Goal: Task Accomplishment & Management: Manage account settings

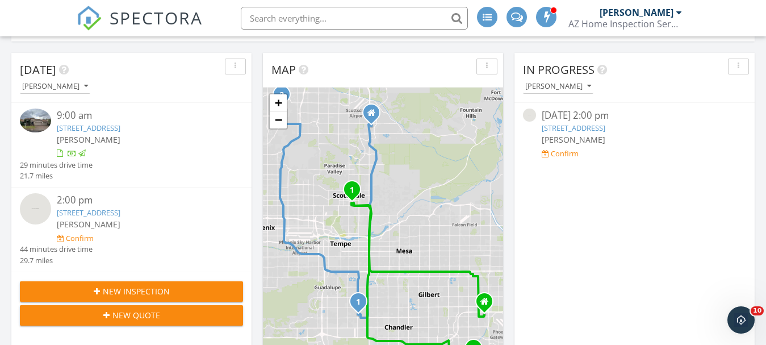
scroll to position [114, 0]
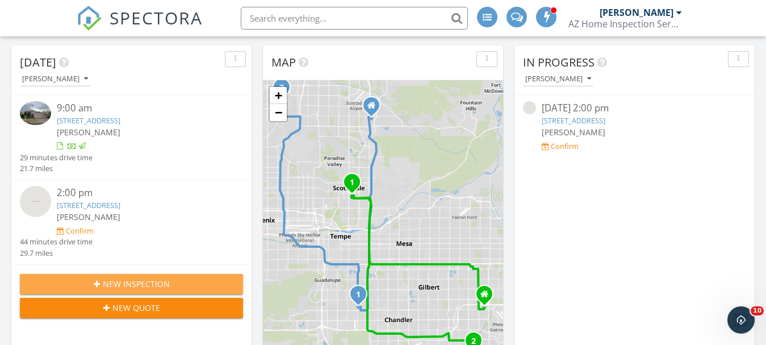
click at [149, 282] on span "New Inspection" at bounding box center [136, 284] width 67 height 12
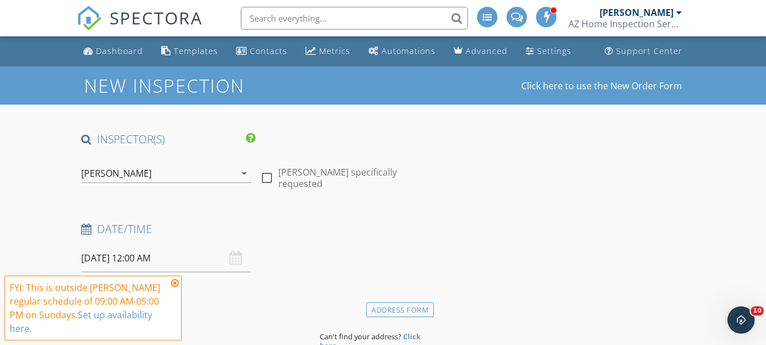
drag, startPoint x: 174, startPoint y: 283, endPoint x: 203, endPoint y: 263, distance: 34.8
click at [176, 281] on icon at bounding box center [175, 282] width 8 height 9
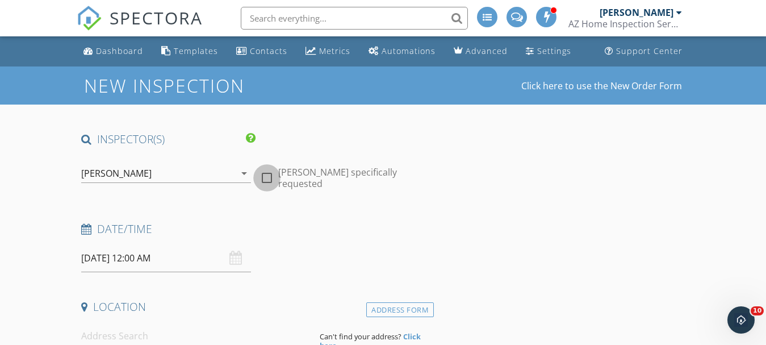
drag, startPoint x: 266, startPoint y: 170, endPoint x: 282, endPoint y: 179, distance: 18.6
click at [266, 170] on div at bounding box center [266, 177] width 19 height 19
click at [117, 170] on div "[PERSON_NAME]" at bounding box center [116, 173] width 70 height 10
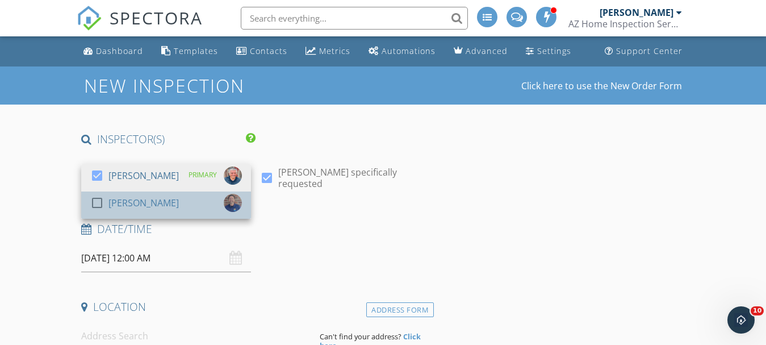
click at [230, 197] on img at bounding box center [233, 203] width 18 height 18
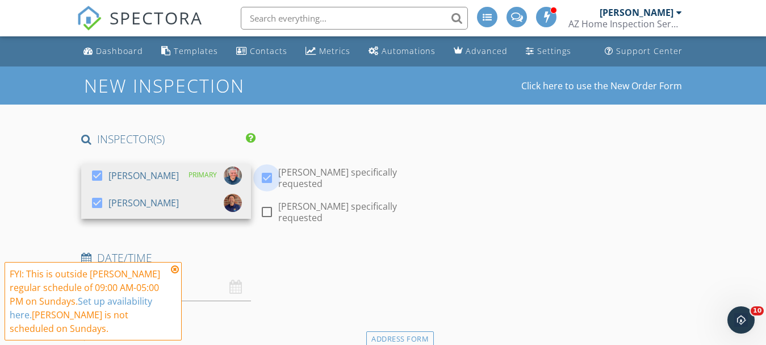
click at [266, 168] on div at bounding box center [266, 177] width 19 height 19
checkbox input "false"
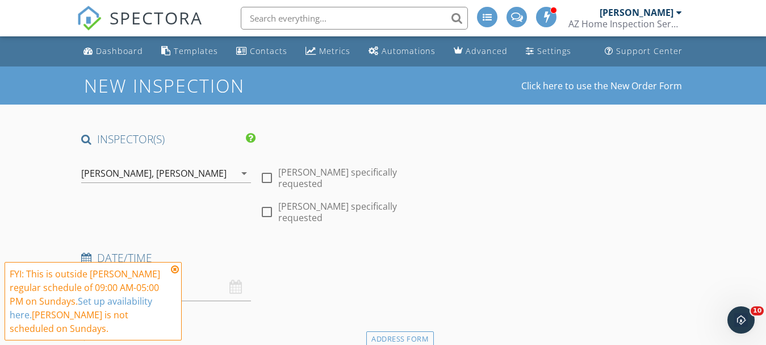
click at [176, 267] on icon at bounding box center [175, 269] width 8 height 9
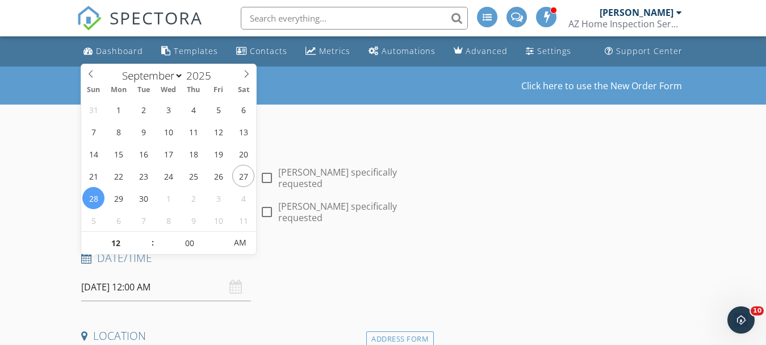
click at [104, 273] on input "09/28/2025 12:00 AM" at bounding box center [166, 287] width 170 height 28
type input "09/29/2025 12:00 AM"
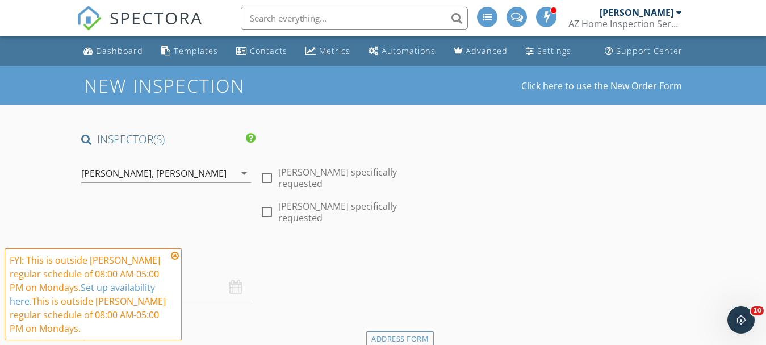
click at [177, 253] on icon at bounding box center [175, 255] width 8 height 9
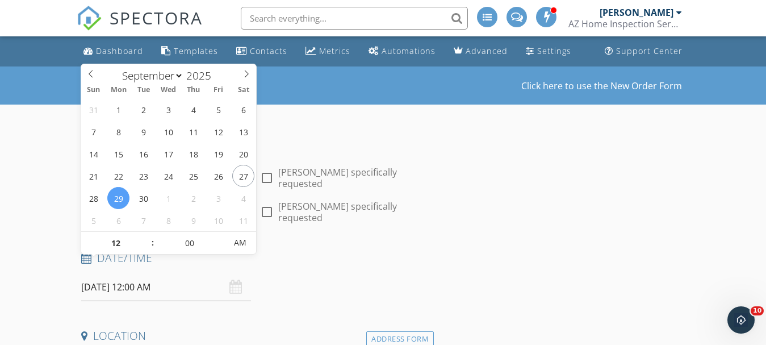
click at [142, 273] on input "09/29/2025 12:00 AM" at bounding box center [166, 287] width 170 height 28
type input "11"
type input "09/29/2025 11:00 PM"
click at [147, 251] on span at bounding box center [147, 248] width 8 height 11
type input "10"
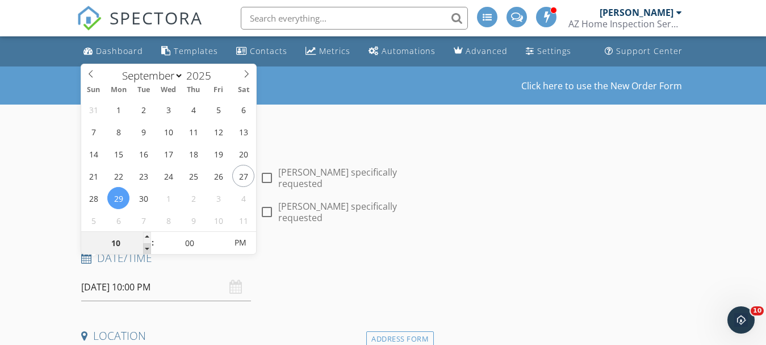
click at [147, 251] on span at bounding box center [147, 248] width 8 height 11
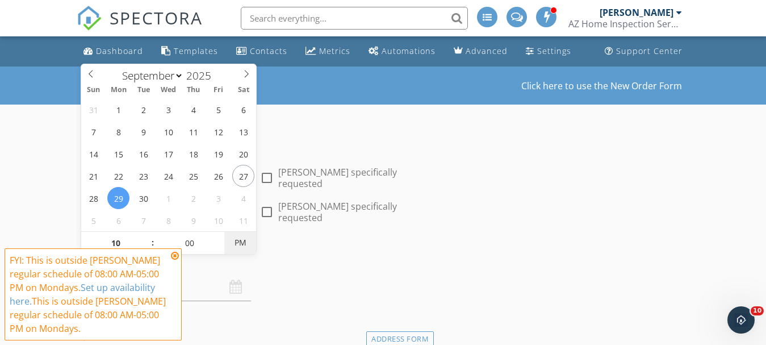
type input "09/29/2025 10:00 AM"
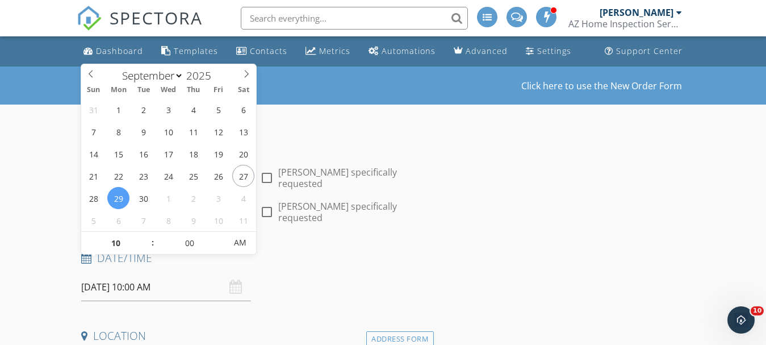
drag, startPoint x: 244, startPoint y: 243, endPoint x: 258, endPoint y: 240, distance: 13.9
click at [246, 242] on span "AM" at bounding box center [239, 242] width 31 height 23
click at [283, 250] on h4 "Date/Time" at bounding box center [255, 257] width 349 height 15
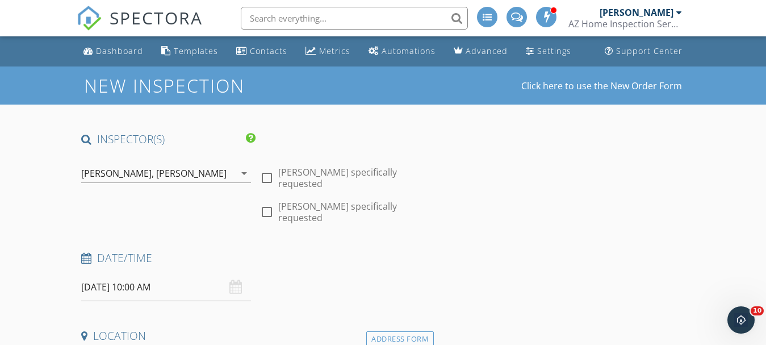
click at [160, 171] on div "[PERSON_NAME]" at bounding box center [191, 173] width 70 height 10
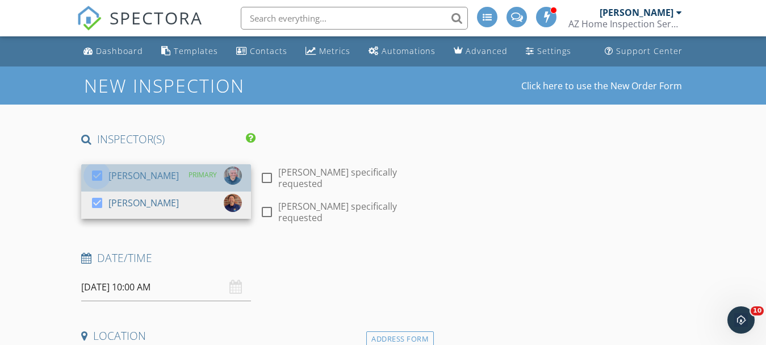
click at [96, 178] on div at bounding box center [96, 175] width 19 height 19
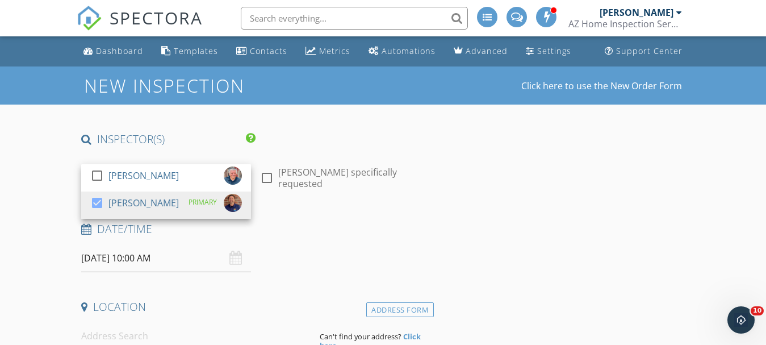
click at [314, 236] on h4 "Date/Time" at bounding box center [255, 228] width 349 height 15
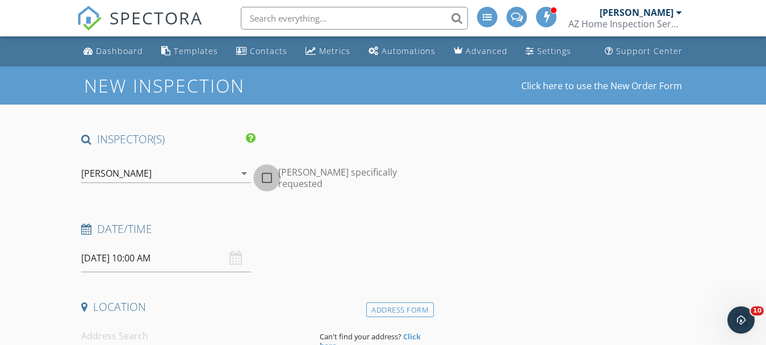
drag, startPoint x: 262, startPoint y: 175, endPoint x: 301, endPoint y: 212, distance: 54.2
click at [263, 177] on div at bounding box center [266, 177] width 19 height 19
checkbox input "true"
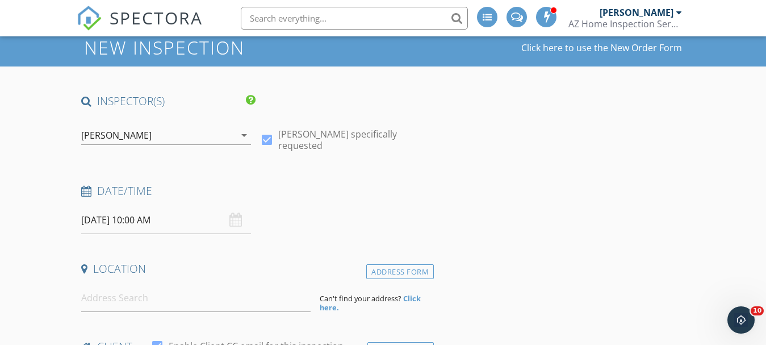
scroll to position [114, 0]
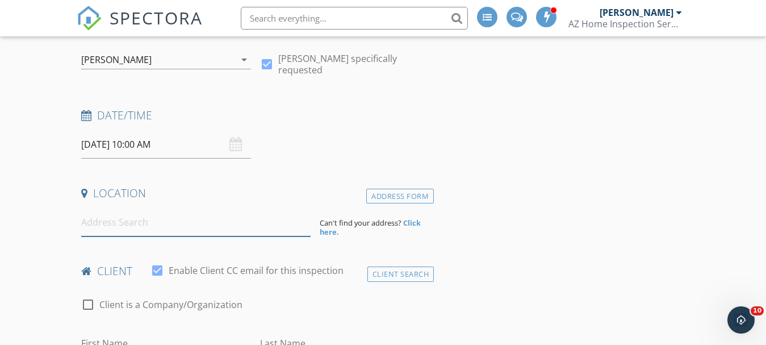
click at [140, 223] on input at bounding box center [195, 222] width 229 height 28
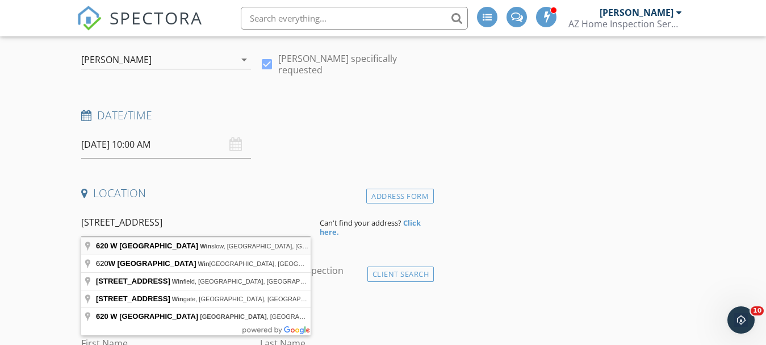
type input "620 W Elm St, Winslow, AZ, USA"
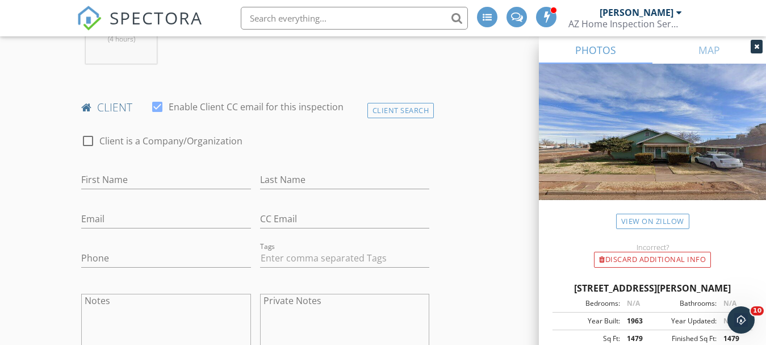
scroll to position [511, 0]
click at [124, 173] on input "First Name" at bounding box center [166, 178] width 170 height 19
type input "[PERSON_NAME]"
type input "Loose"
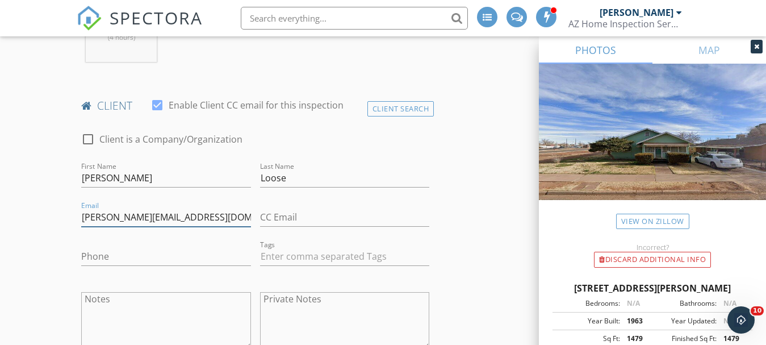
type input "Kloos@gmail.com"
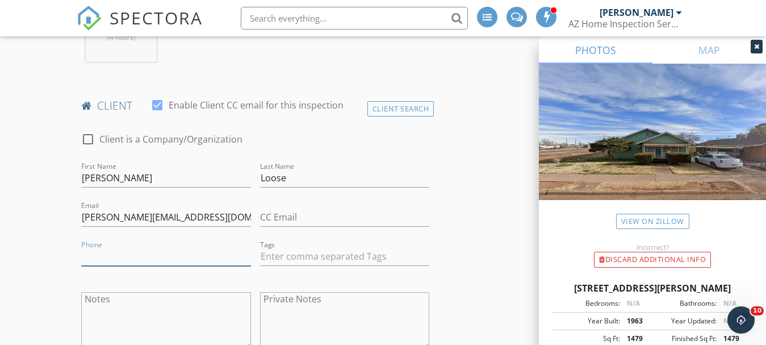
click at [150, 258] on input "Phone" at bounding box center [166, 256] width 170 height 19
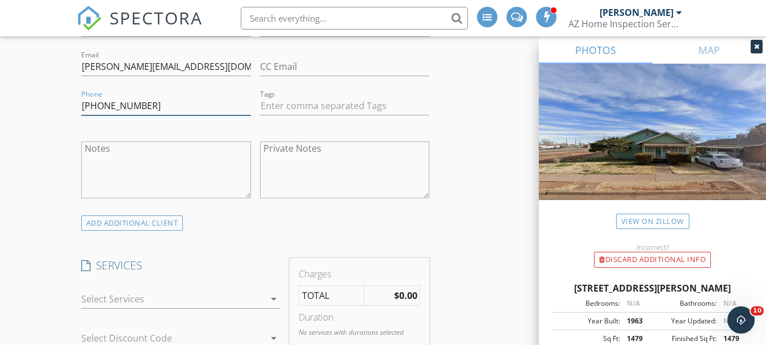
scroll to position [681, 0]
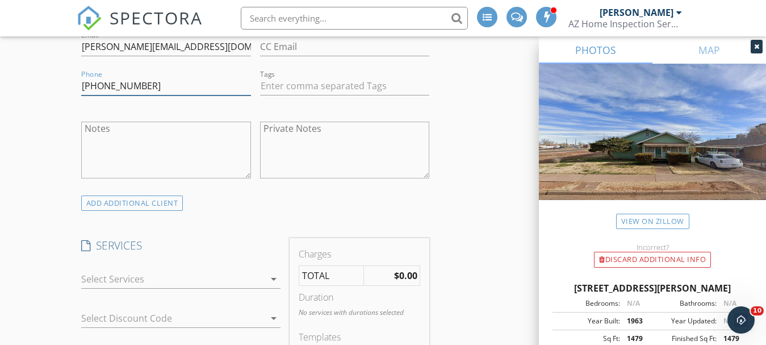
type input "[PHONE_NUMBER]"
click at [156, 277] on div at bounding box center [172, 279] width 183 height 18
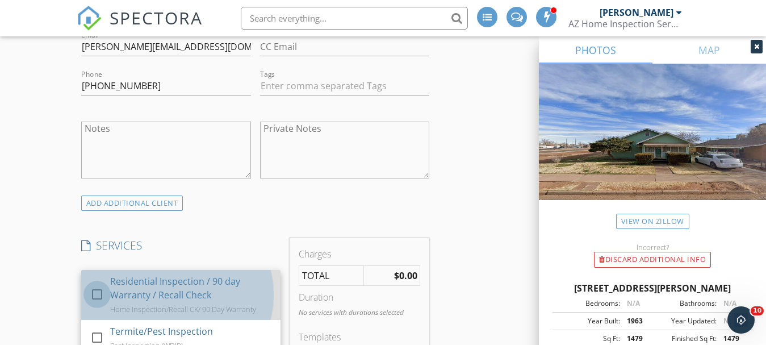
click at [101, 292] on div at bounding box center [96, 293] width 19 height 19
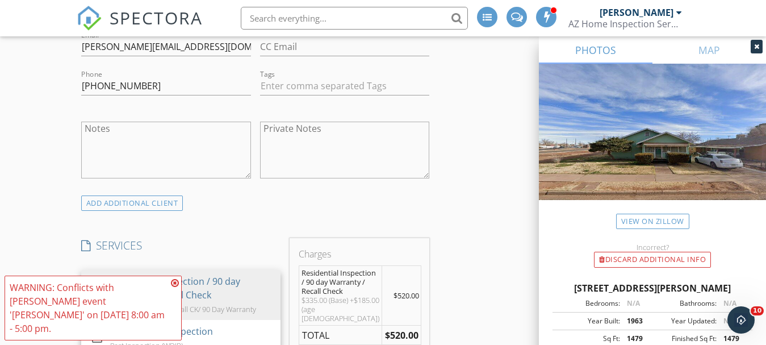
click at [177, 287] on icon at bounding box center [175, 282] width 8 height 9
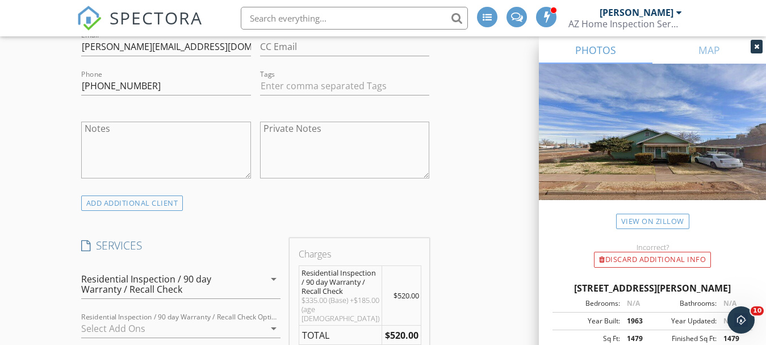
click at [180, 285] on div "Residential Inspection / 90 day Warranty / Recall Check" at bounding box center [163, 284] width 165 height 20
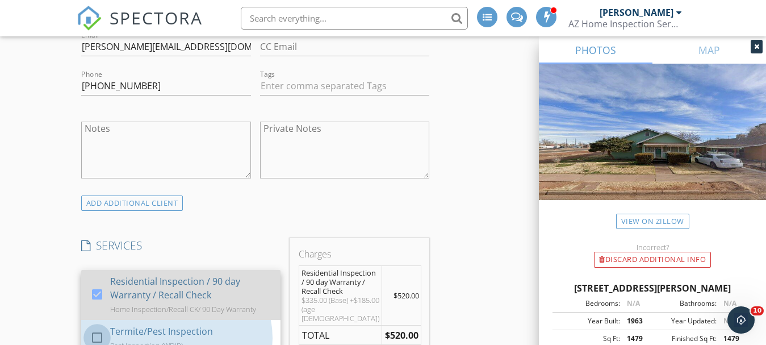
drag, startPoint x: 97, startPoint y: 335, endPoint x: 85, endPoint y: 319, distance: 20.7
click at [97, 334] on div at bounding box center [96, 337] width 19 height 19
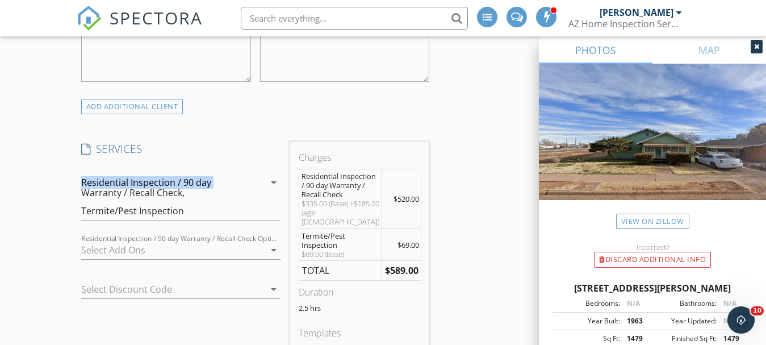
scroll to position [852, 0]
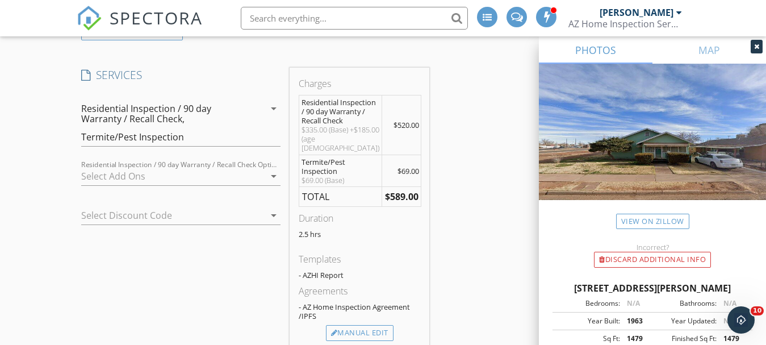
drag, startPoint x: 361, startPoint y: 318, endPoint x: 354, endPoint y: 312, distance: 8.4
click at [360, 325] on div "Manual Edit" at bounding box center [360, 333] width 68 height 16
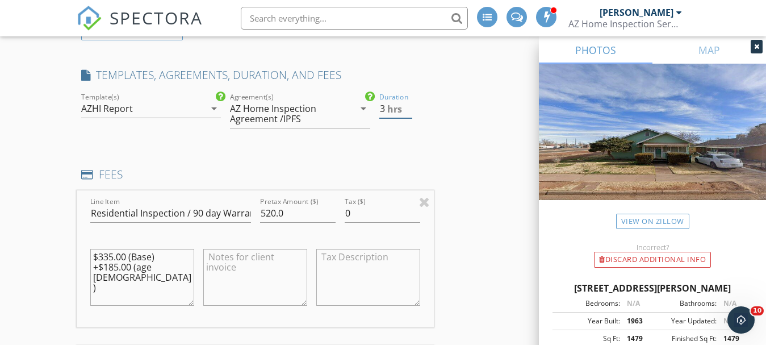
drag, startPoint x: 408, startPoint y: 104, endPoint x: 401, endPoint y: 120, distance: 16.6
type input "3"
click at [408, 105] on input "3" at bounding box center [396, 108] width 34 height 19
drag, startPoint x: 274, startPoint y: 212, endPoint x: 284, endPoint y: 208, distance: 11.0
click at [275, 211] on input "520.0" at bounding box center [298, 213] width 76 height 19
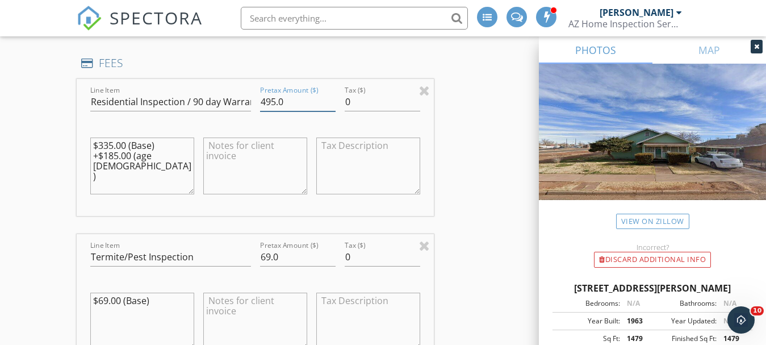
scroll to position [965, 0]
type input "495.0"
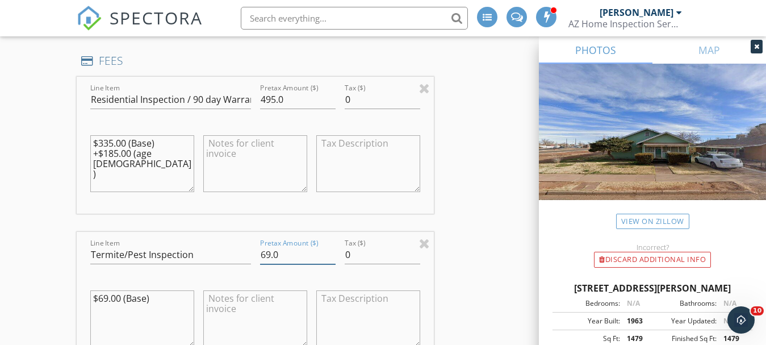
drag, startPoint x: 265, startPoint y: 256, endPoint x: 284, endPoint y: 244, distance: 23.2
click at [269, 254] on input "69.0" at bounding box center [298, 254] width 76 height 19
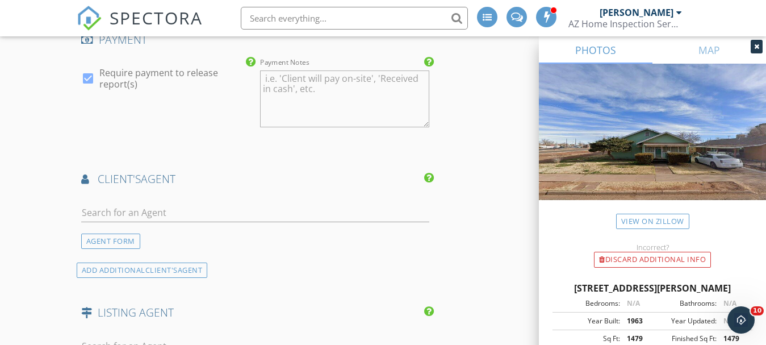
scroll to position [1533, 0]
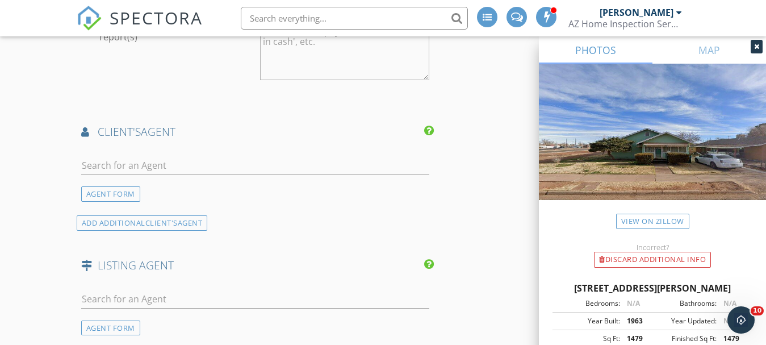
type input "89.0"
click at [125, 164] on input "text" at bounding box center [255, 165] width 349 height 19
type input "a"
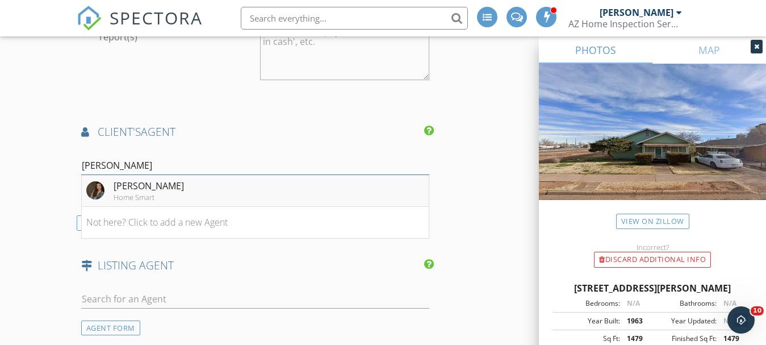
type input "kay"
click at [136, 186] on div "Kayla Rodriguez" at bounding box center [149, 186] width 70 height 14
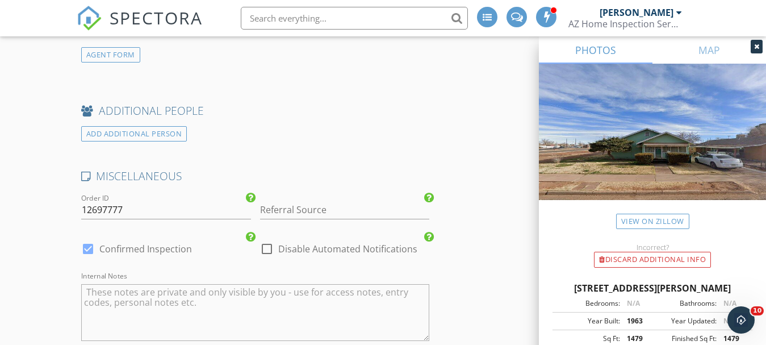
scroll to position [2101, 0]
drag, startPoint x: 85, startPoint y: 244, endPoint x: 98, endPoint y: 251, distance: 14.7
click at [88, 248] on div at bounding box center [87, 247] width 19 height 19
checkbox input "false"
checkbox input "true"
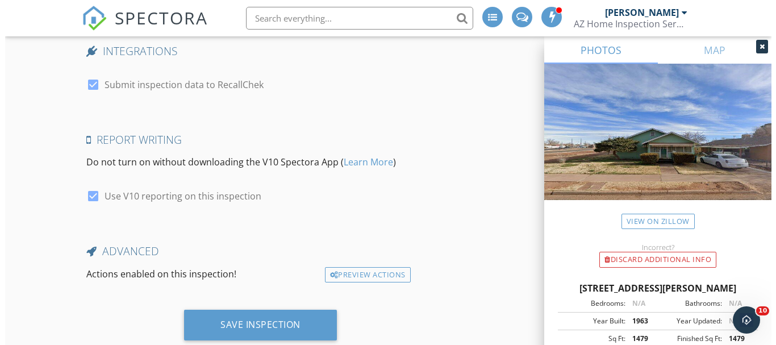
scroll to position [2473, 0]
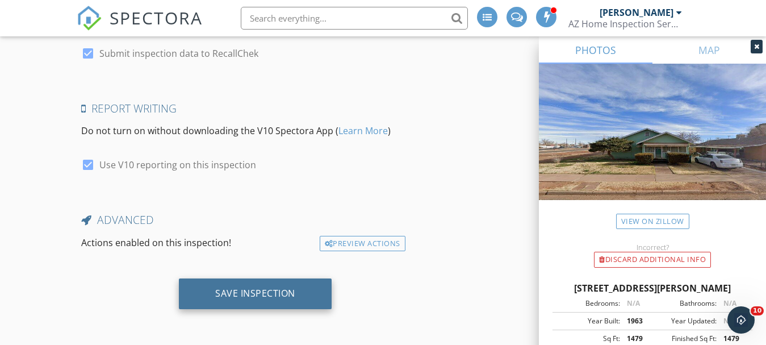
click at [237, 290] on div "Save Inspection" at bounding box center [255, 292] width 80 height 11
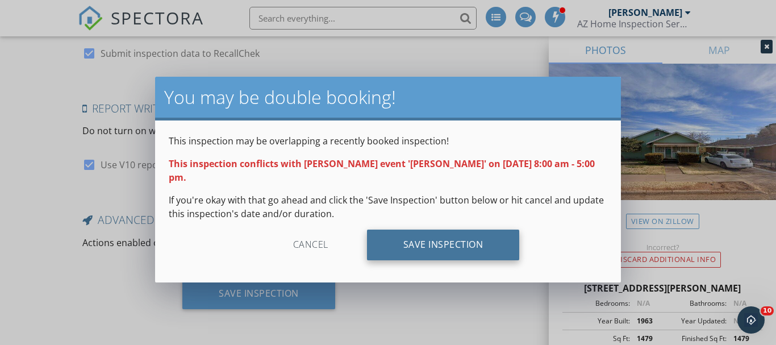
click at [437, 231] on div "Save Inspection" at bounding box center [443, 244] width 153 height 31
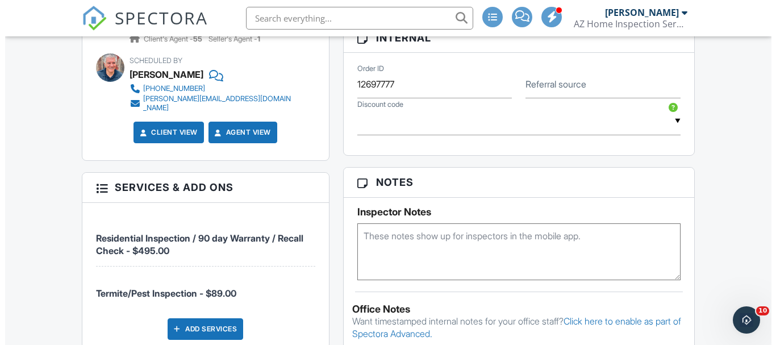
scroll to position [795, 0]
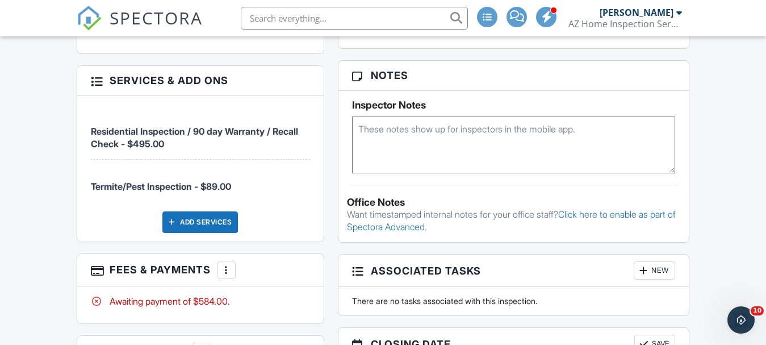
click at [193, 211] on div "Add Services" at bounding box center [200, 222] width 76 height 22
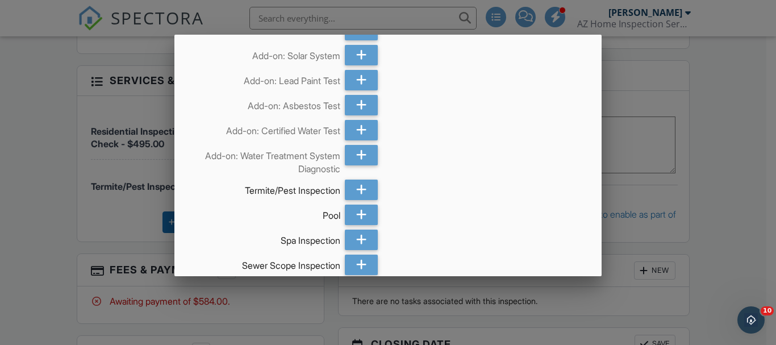
scroll to position [344, 0]
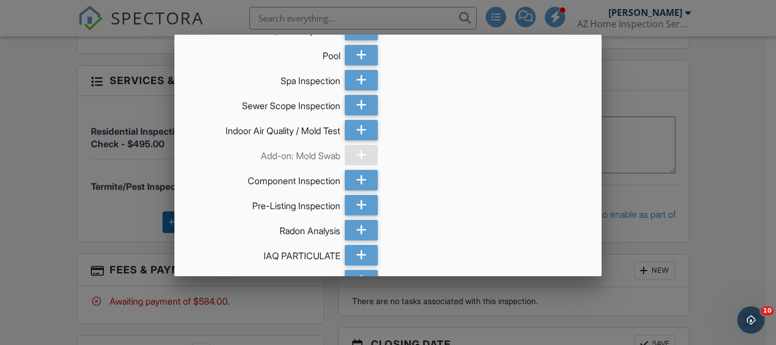
click at [730, 185] on div at bounding box center [388, 158] width 776 height 431
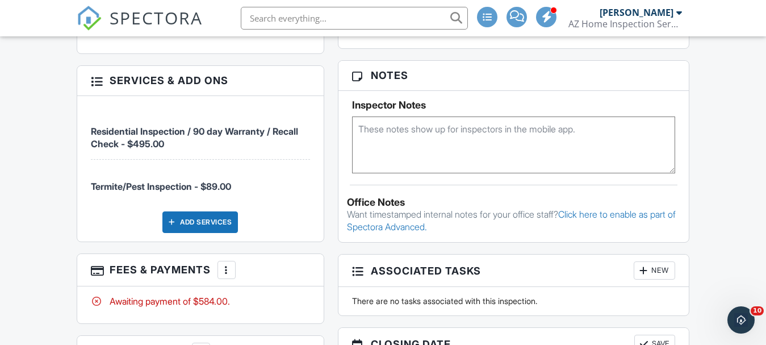
click at [225, 264] on div at bounding box center [226, 269] width 11 height 11
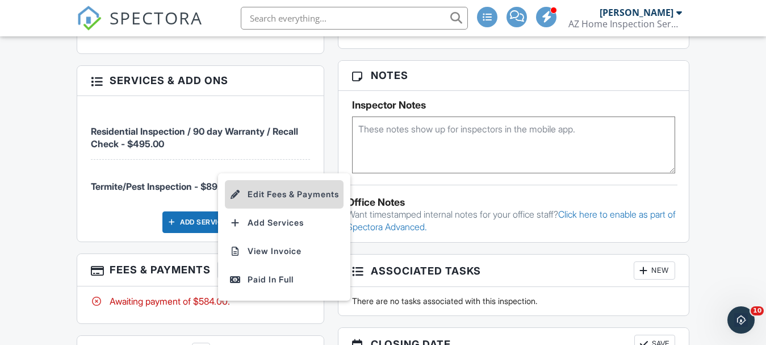
click at [266, 180] on li "Edit Fees & Payments" at bounding box center [284, 194] width 119 height 28
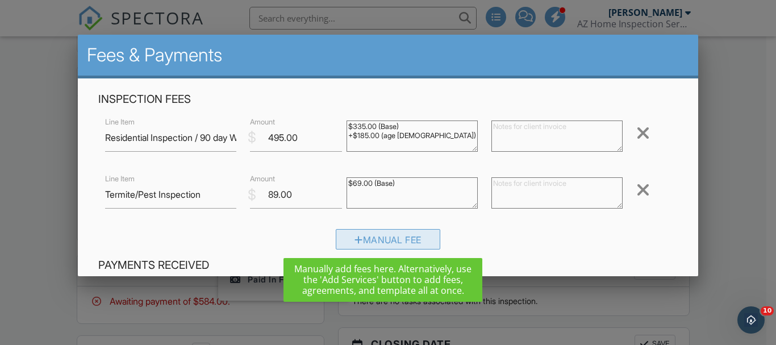
click at [359, 238] on div "Manual Fee" at bounding box center [388, 239] width 104 height 20
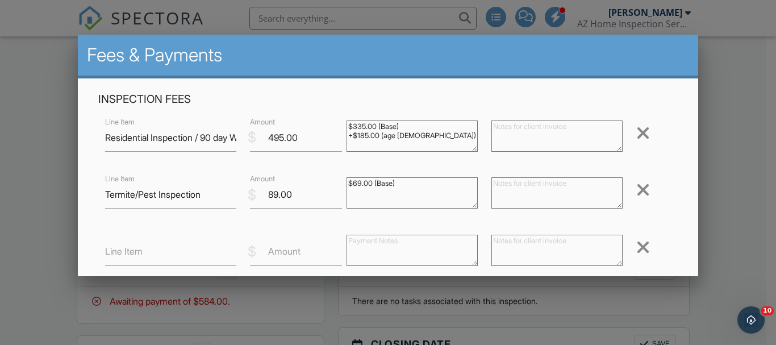
click at [132, 246] on label "Line Item" at bounding box center [123, 251] width 37 height 12
click at [132, 246] on input "Line Item" at bounding box center [170, 252] width 131 height 28
type input "Detached Living"
click at [279, 246] on label "Amount" at bounding box center [284, 251] width 32 height 12
click at [279, 246] on input "Amount" at bounding box center [296, 252] width 92 height 28
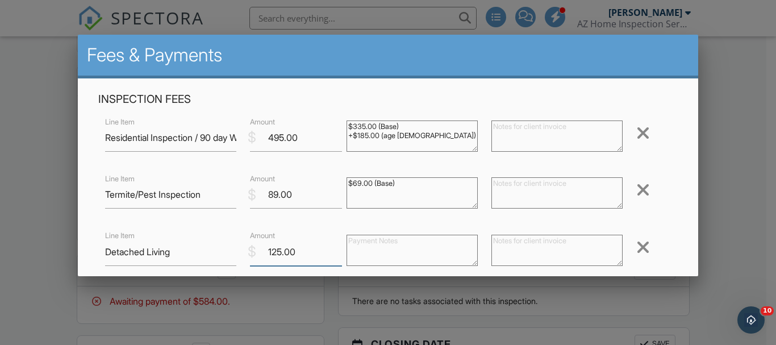
type input "125.00"
click at [511, 245] on textarea at bounding box center [556, 250] width 131 height 31
type textarea "Inspection for Detached Building"
click at [659, 223] on div "Inspection Fees Line Item Residential Inspection / 90 day Warranty / Recall Che…" at bounding box center [387, 203] width 593 height 223
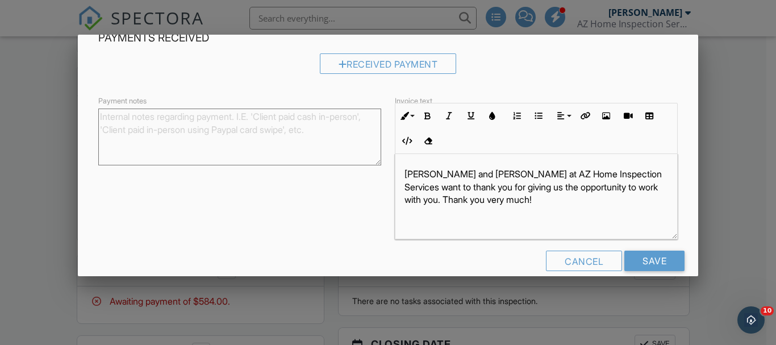
scroll to position [1, 0]
click at [647, 258] on input "Save" at bounding box center [654, 260] width 60 height 20
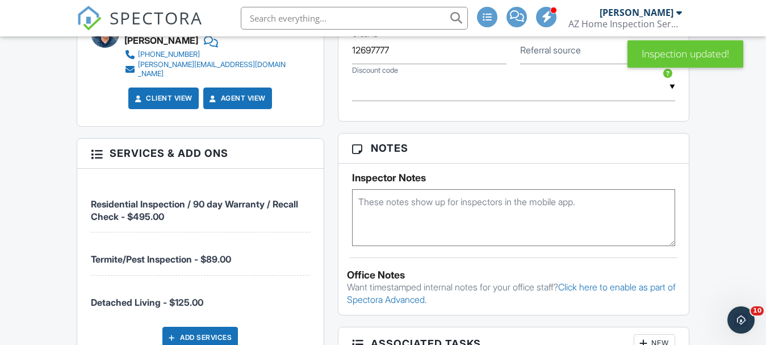
scroll to position [738, 0]
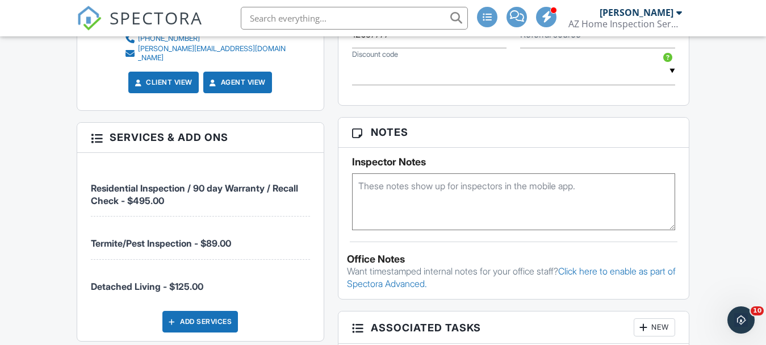
click at [418, 183] on textarea at bounding box center [514, 201] width 324 height 57
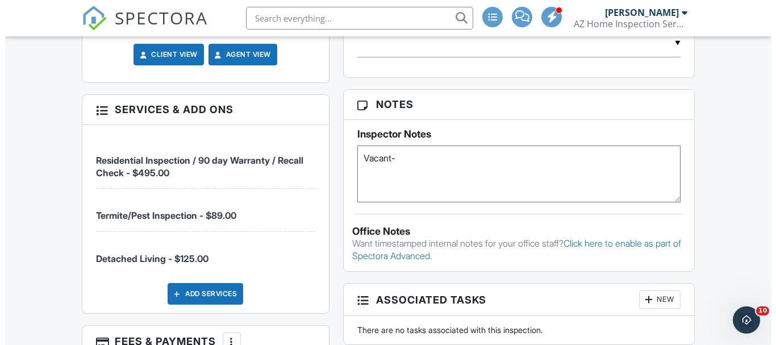
scroll to position [795, 0]
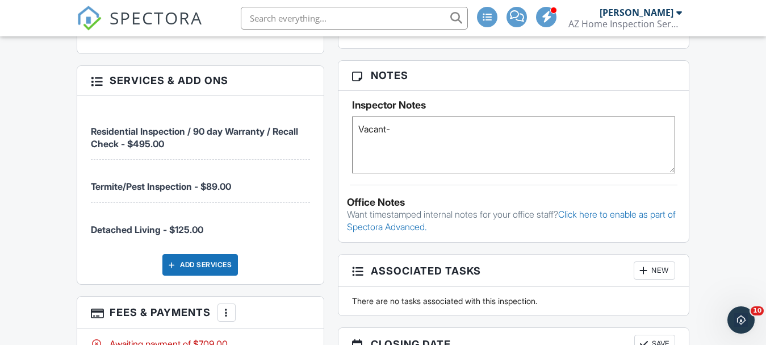
type textarea "Vacant-"
click at [226, 307] on div at bounding box center [226, 312] width 11 height 11
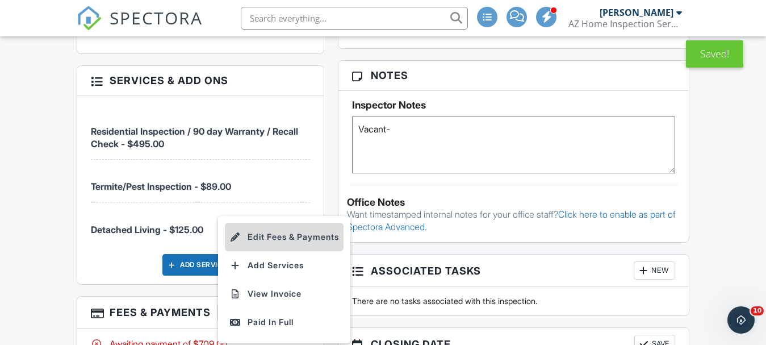
click at [270, 223] on li "Edit Fees & Payments" at bounding box center [284, 237] width 119 height 28
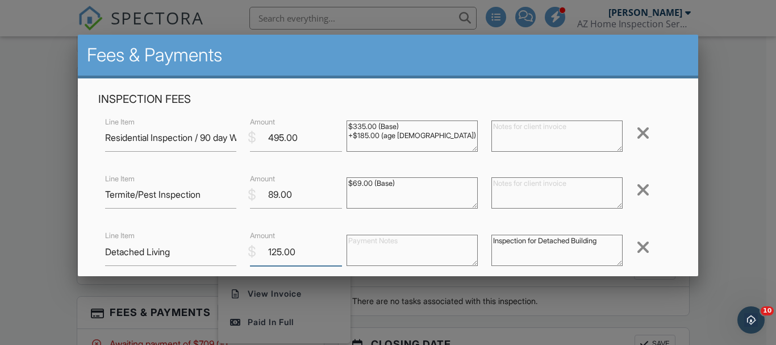
drag, startPoint x: 295, startPoint y: 251, endPoint x: 238, endPoint y: 248, distance: 56.9
click at [238, 248] on div "Line Item Detached Living $ Amount 125.00 Inspection for Detached Building Remo…" at bounding box center [388, 251] width 580 height 45
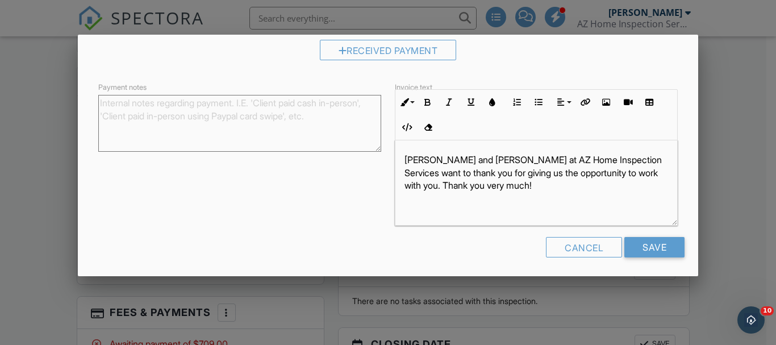
scroll to position [301, 0]
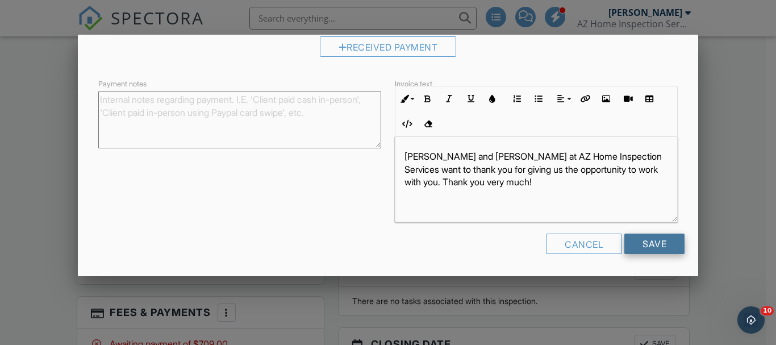
type input "95.00"
click at [661, 244] on input "Save" at bounding box center [654, 243] width 60 height 20
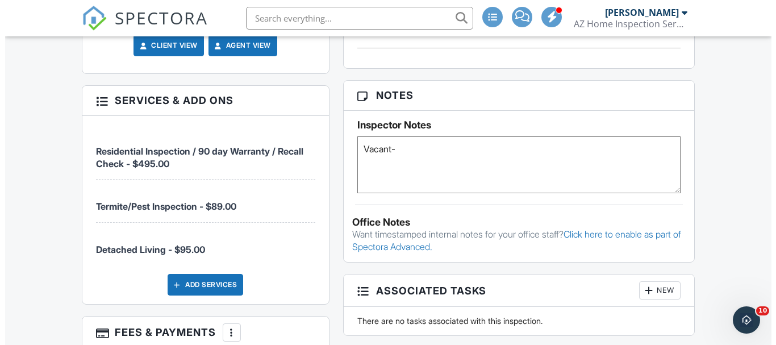
scroll to position [795, 0]
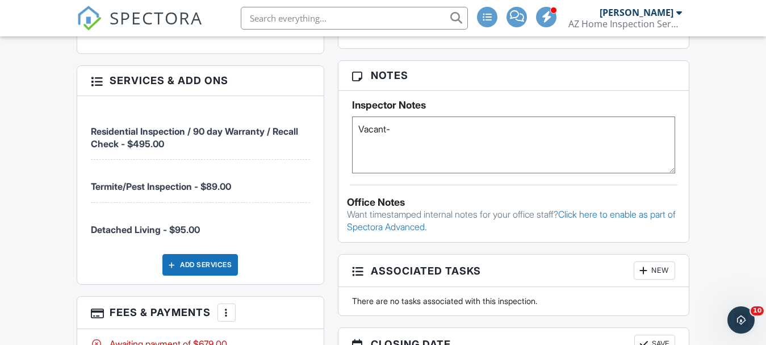
click at [224, 307] on div at bounding box center [226, 312] width 11 height 11
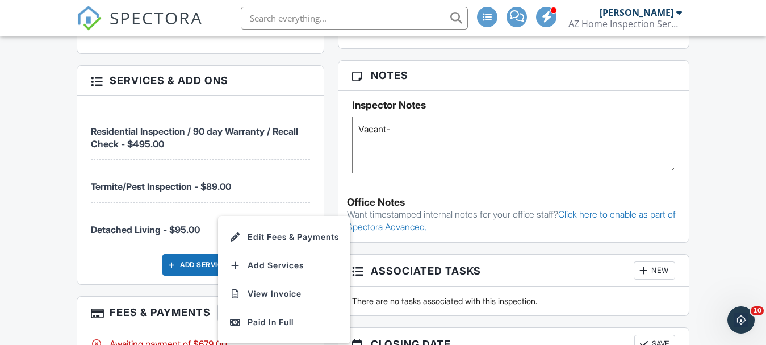
click at [276, 223] on li "Edit Fees & Payments" at bounding box center [284, 237] width 119 height 28
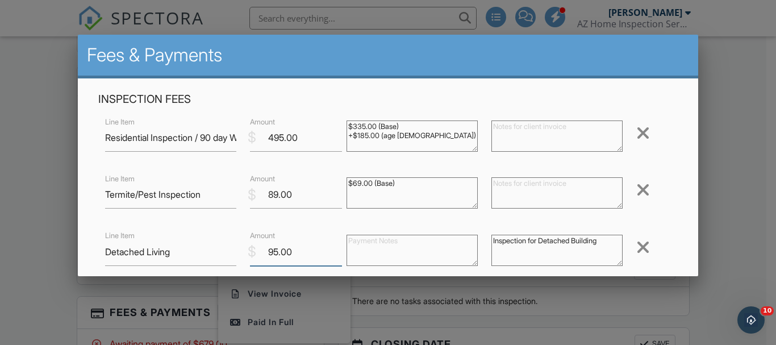
drag, startPoint x: 291, startPoint y: 252, endPoint x: 232, endPoint y: 257, distance: 58.7
click at [232, 257] on div "Line Item Detached Living $ Amount 95.00 Inspection for Detached Building Remove" at bounding box center [388, 251] width 580 height 45
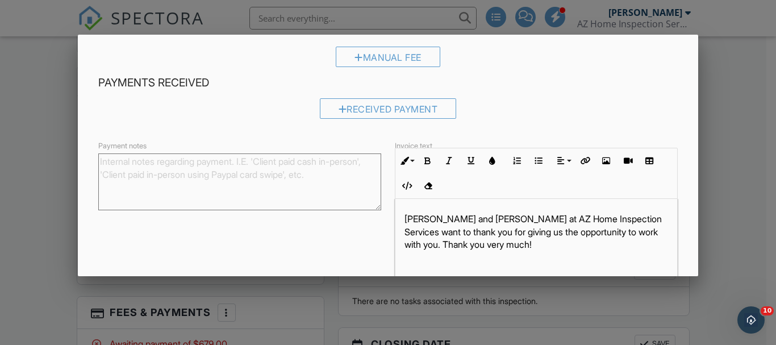
scroll to position [301, 0]
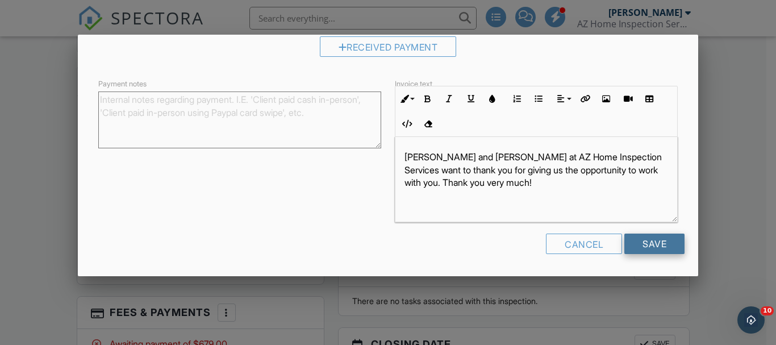
type input "105.00"
click at [661, 246] on input "Save" at bounding box center [654, 243] width 60 height 20
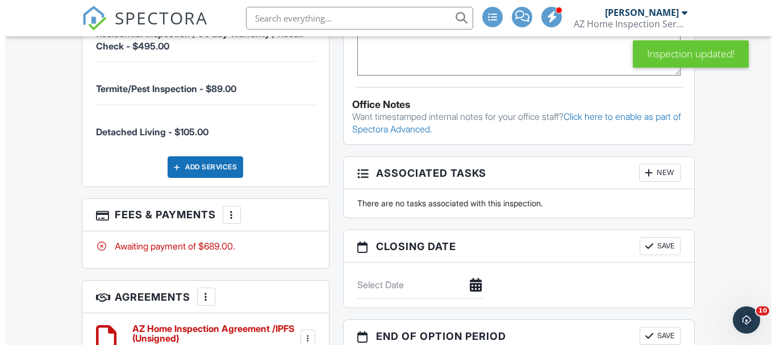
scroll to position [836, 0]
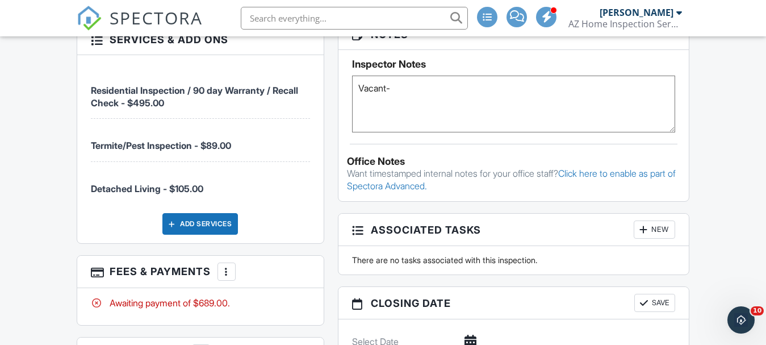
click at [223, 266] on div at bounding box center [226, 271] width 11 height 11
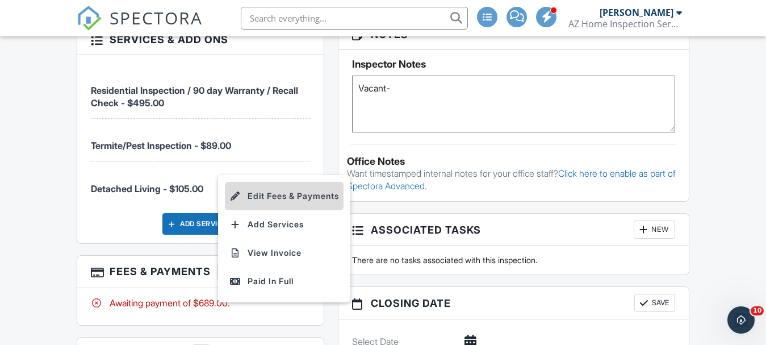
click at [288, 182] on li "Edit Fees & Payments" at bounding box center [284, 196] width 119 height 28
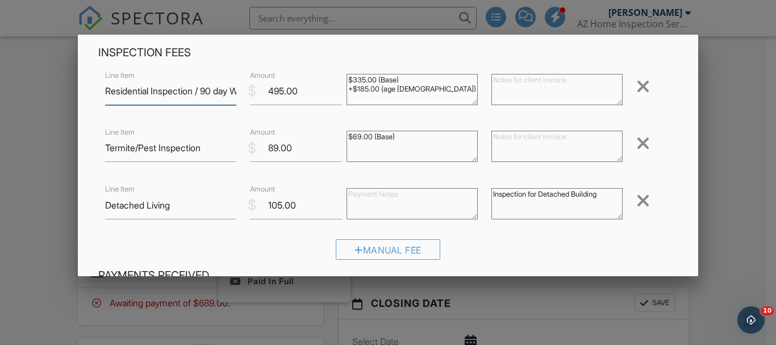
scroll to position [114, 0]
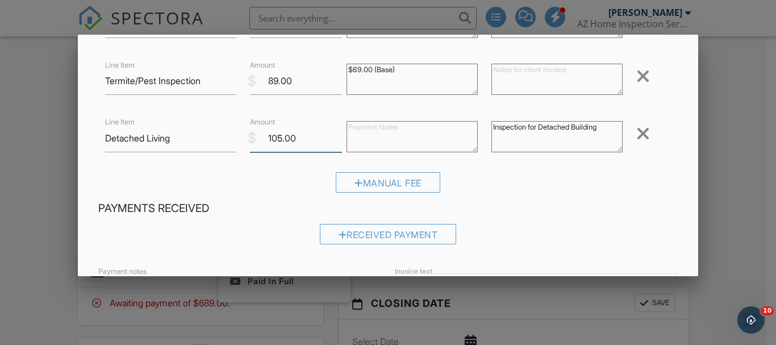
drag, startPoint x: 294, startPoint y: 133, endPoint x: 261, endPoint y: 139, distance: 32.9
click at [260, 139] on input "105.00" at bounding box center [296, 138] width 92 height 28
type input "110.00"
click at [533, 195] on div "Manual Fee" at bounding box center [388, 186] width 580 height 29
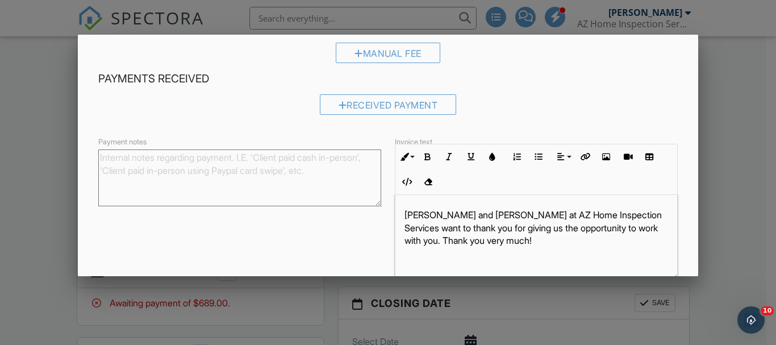
scroll to position [301, 0]
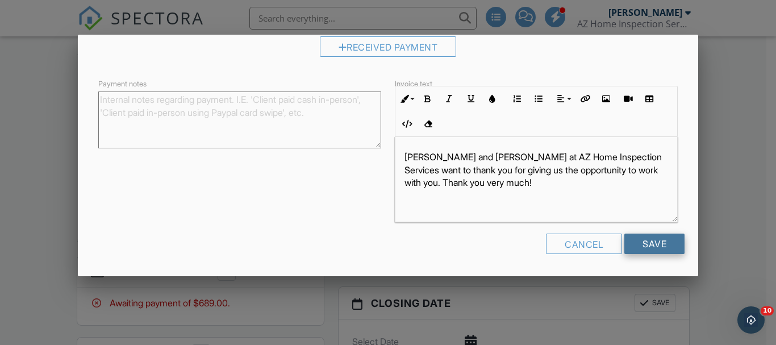
click at [655, 248] on input "Save" at bounding box center [654, 243] width 60 height 20
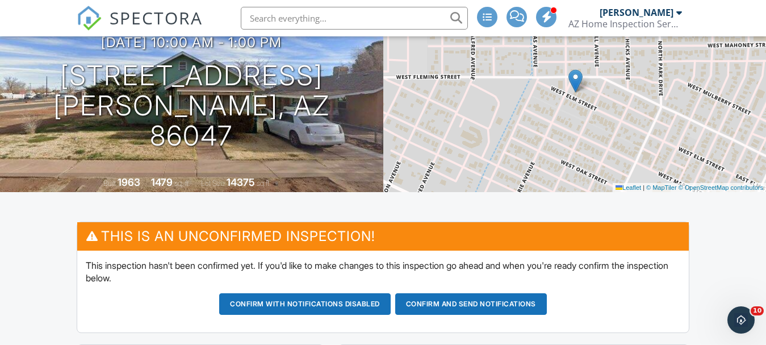
scroll to position [114, 0]
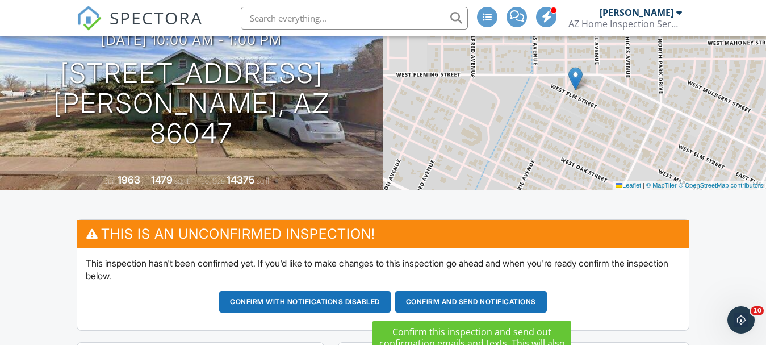
click at [508, 302] on button "Confirm and send notifications" at bounding box center [471, 302] width 152 height 22
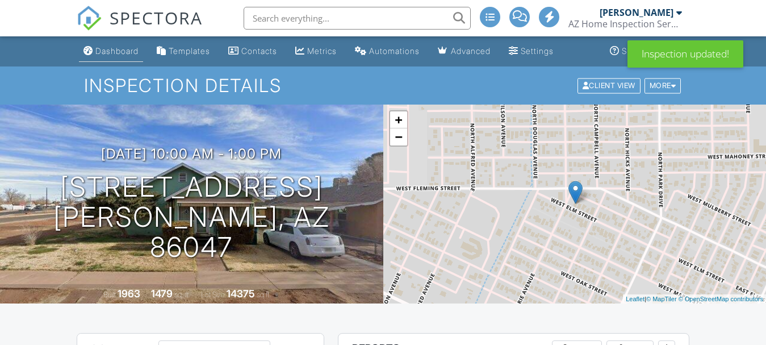
click at [115, 55] on div "Dashboard" at bounding box center [116, 51] width 43 height 10
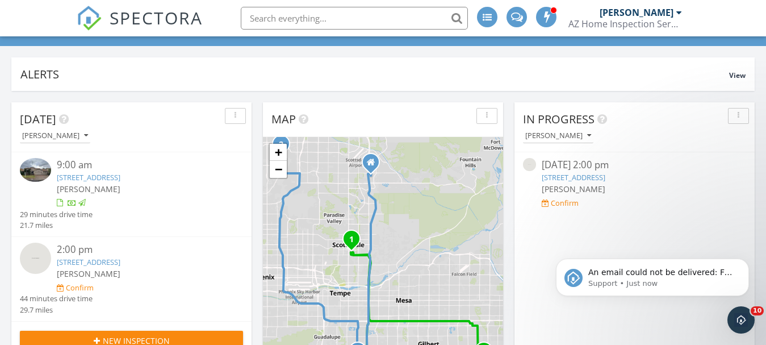
click at [120, 178] on link "[STREET_ADDRESS]" at bounding box center [89, 177] width 64 height 10
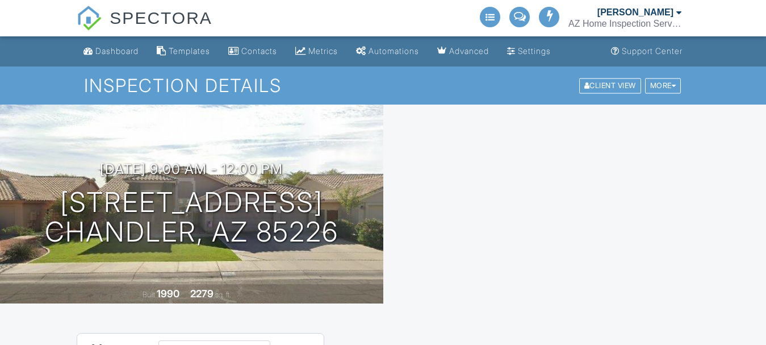
click at [124, 48] on div "Dashboard" at bounding box center [116, 51] width 43 height 10
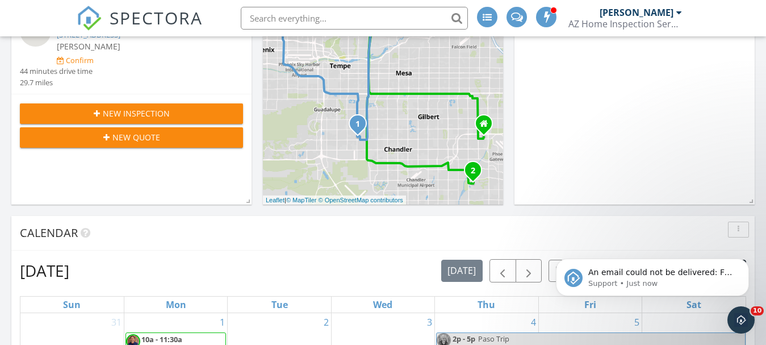
scroll to position [341, 0]
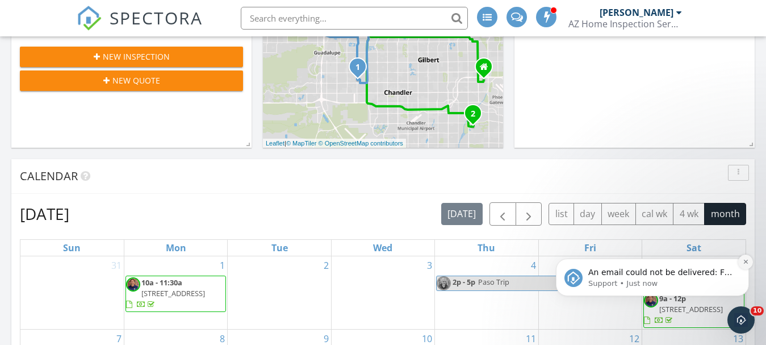
click at [743, 261] on icon "Dismiss notification" at bounding box center [746, 261] width 6 height 6
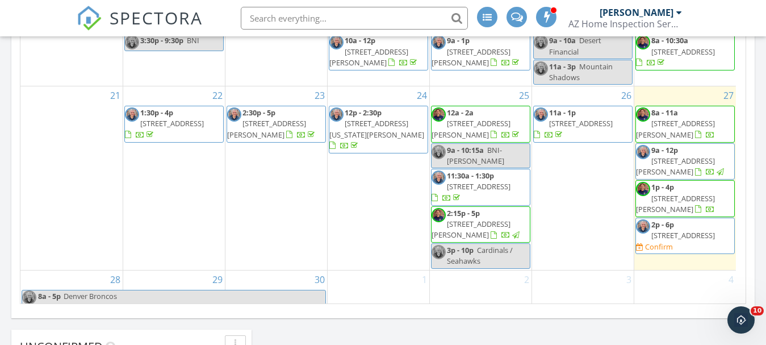
scroll to position [59, 0]
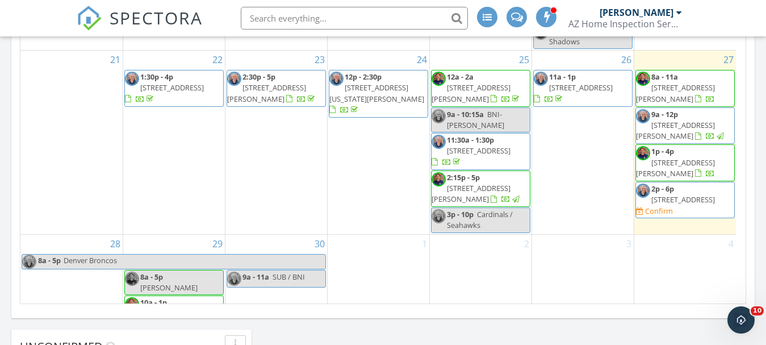
click at [188, 308] on span "620 W Elm St, Winslow 86047" at bounding box center [164, 318] width 79 height 21
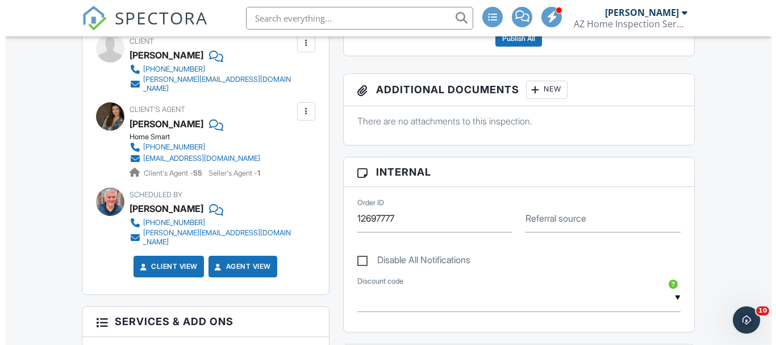
scroll to position [399, 0]
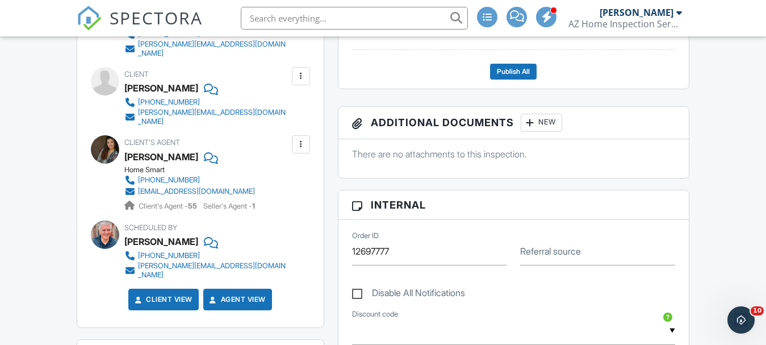
click at [300, 70] on div at bounding box center [300, 75] width 11 height 11
click at [267, 103] on li "Edit" at bounding box center [274, 111] width 58 height 28
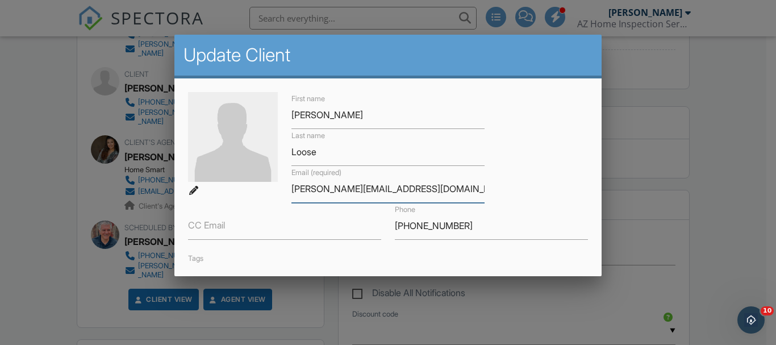
drag, startPoint x: 309, startPoint y: 188, endPoint x: 322, endPoint y: 183, distance: 14.0
click at [311, 187] on input "[PERSON_NAME][EMAIL_ADDRESS][DOMAIN_NAME]" at bounding box center [387, 189] width 193 height 28
drag, startPoint x: 312, startPoint y: 190, endPoint x: 316, endPoint y: 186, distance: 6.0
click at [312, 189] on input "[PERSON_NAME][EMAIL_ADDRESS][DOMAIN_NAME]" at bounding box center [387, 189] width 193 height 28
drag, startPoint x: 314, startPoint y: 202, endPoint x: 333, endPoint y: 195, distance: 20.5
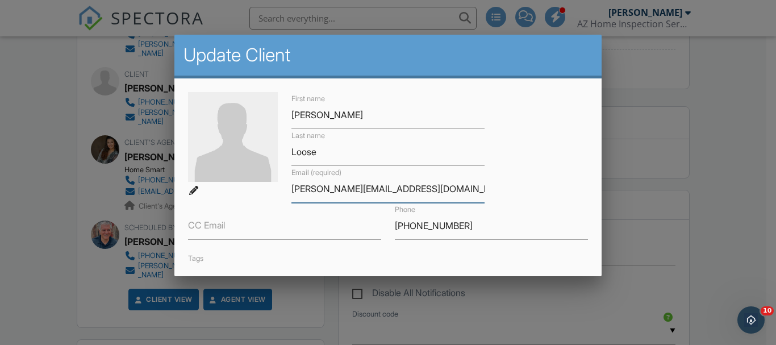
click at [316, 200] on input "[PERSON_NAME][EMAIL_ADDRESS][DOMAIN_NAME]" at bounding box center [387, 189] width 193 height 28
click at [370, 187] on input "[PERSON_NAME][EMAIL_ADDRESS][DOMAIN_NAME]" at bounding box center [387, 189] width 193 height 28
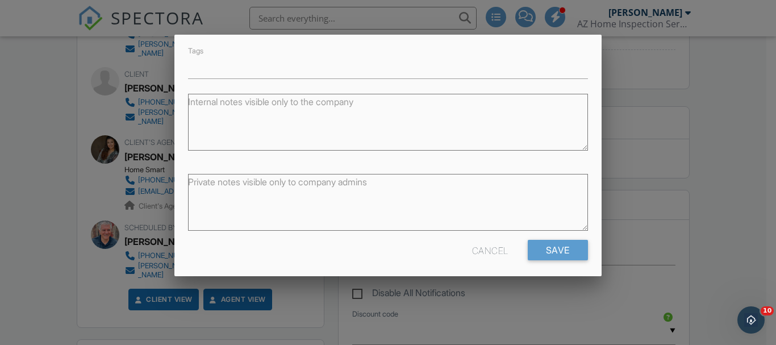
scroll to position [214, 0]
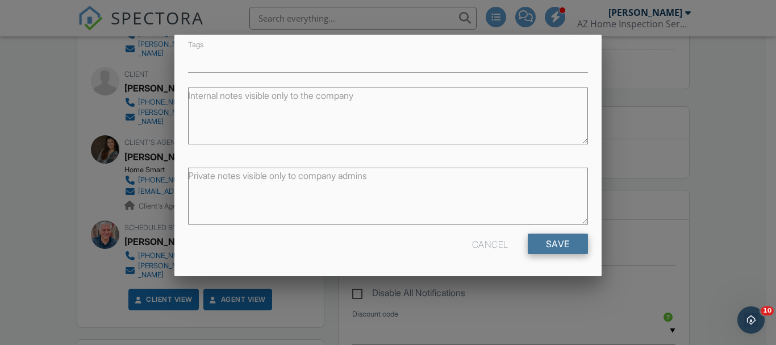
type input "[EMAIL_ADDRESS][DOMAIN_NAME]"
click at [572, 244] on input "Save" at bounding box center [558, 243] width 60 height 20
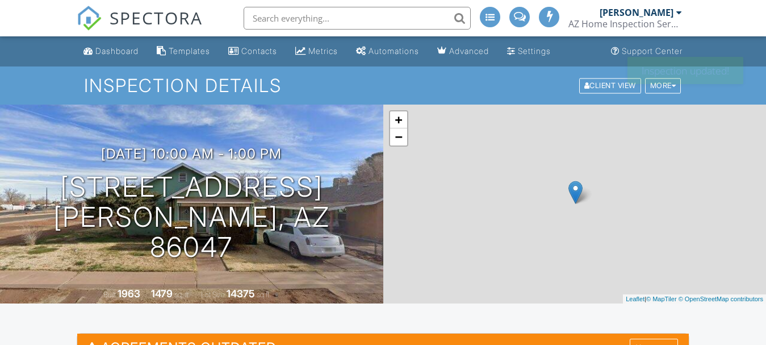
scroll to position [170, 0]
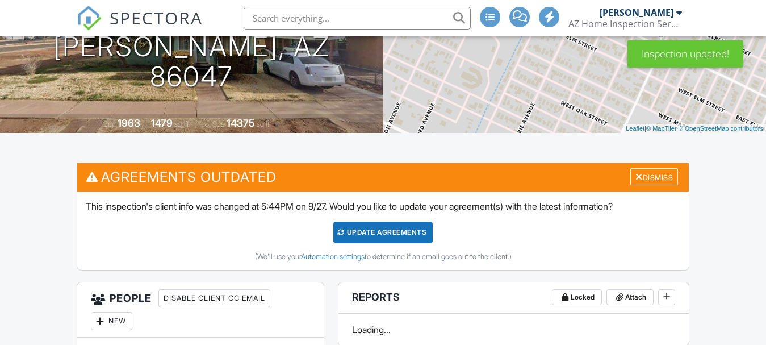
drag, startPoint x: 387, startPoint y: 229, endPoint x: 521, endPoint y: 215, distance: 134.8
click at [388, 229] on div "Update Agreements" at bounding box center [382, 232] width 99 height 22
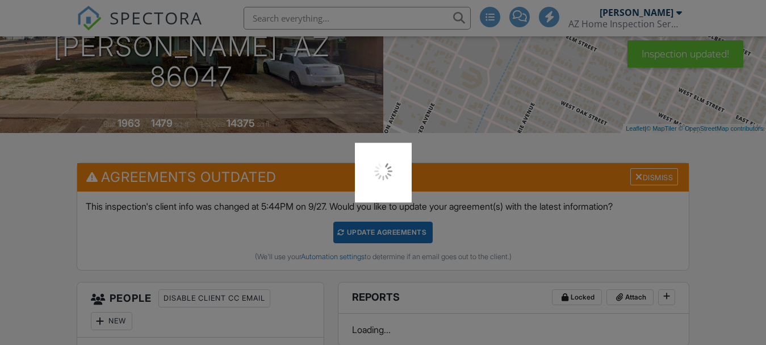
scroll to position [0, 0]
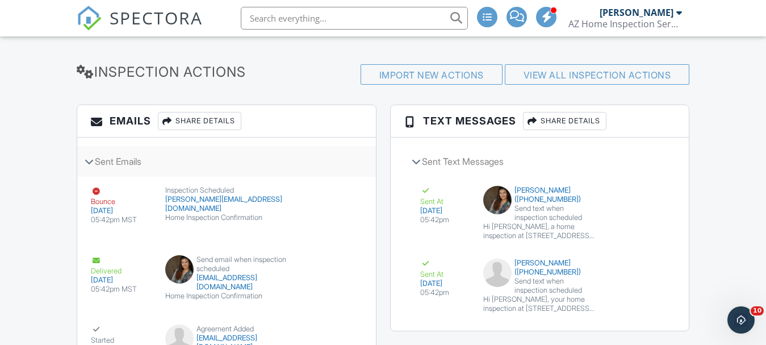
scroll to position [1420, 0]
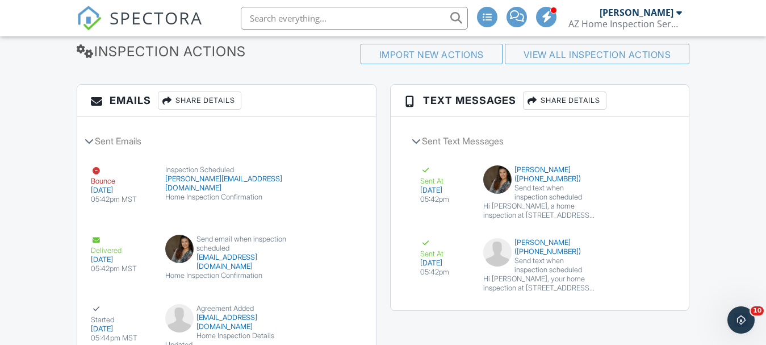
click at [198, 91] on div "Share Details" at bounding box center [199, 100] width 83 height 18
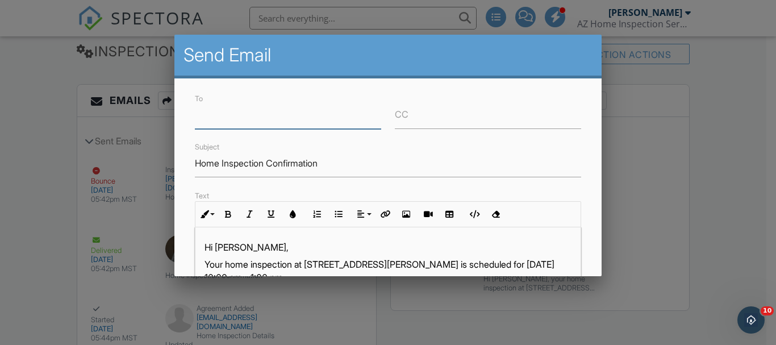
click at [231, 118] on input "To" at bounding box center [288, 115] width 186 height 28
type input "k"
click at [656, 187] on div at bounding box center [388, 158] width 776 height 431
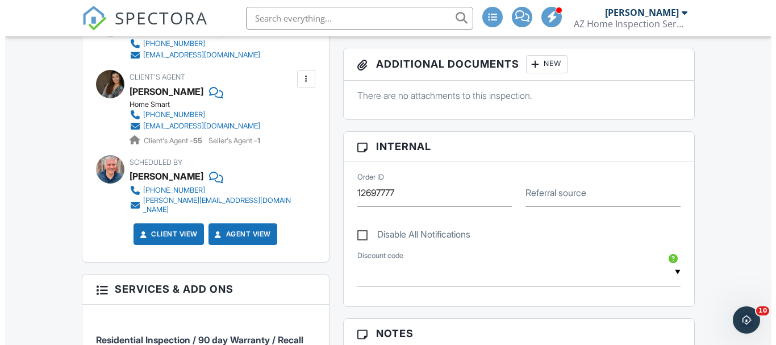
scroll to position [341, 0]
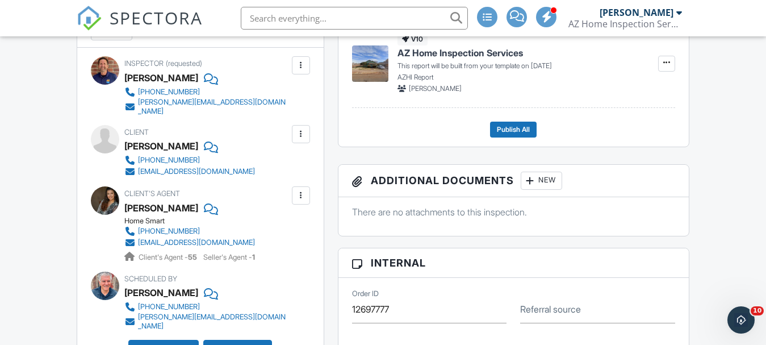
click at [301, 131] on div at bounding box center [300, 133] width 11 height 11
click at [276, 165] on li "Edit" at bounding box center [274, 168] width 58 height 28
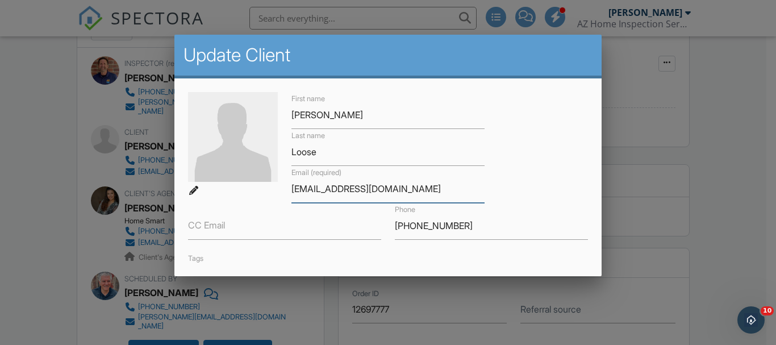
drag, startPoint x: 317, startPoint y: 185, endPoint x: 322, endPoint y: 182, distance: 6.1
click at [317, 185] on input "kloose@gmail.com" at bounding box center [387, 189] width 193 height 28
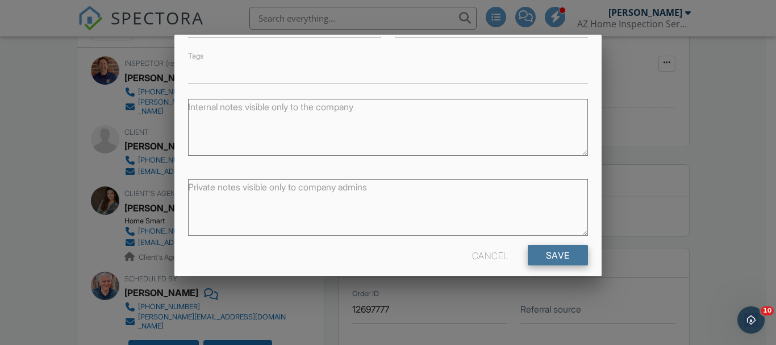
scroll to position [214, 0]
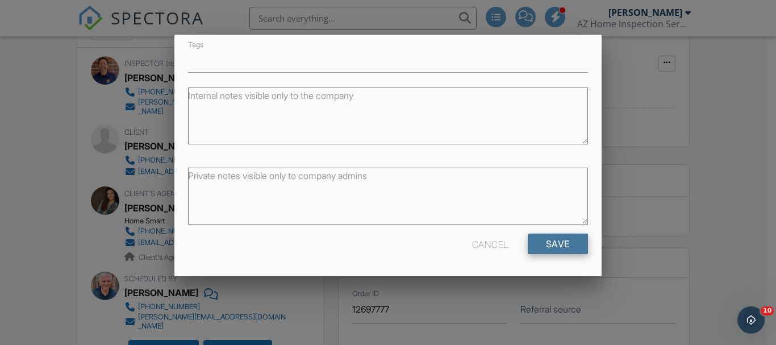
type input "kjloos@gmail.com"
click at [539, 246] on input "Save" at bounding box center [558, 243] width 60 height 20
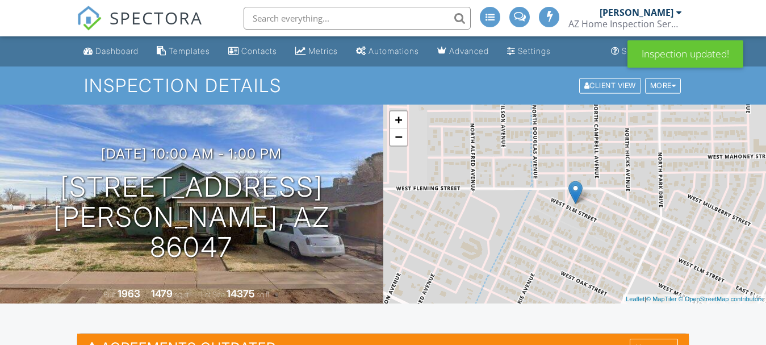
scroll to position [170, 0]
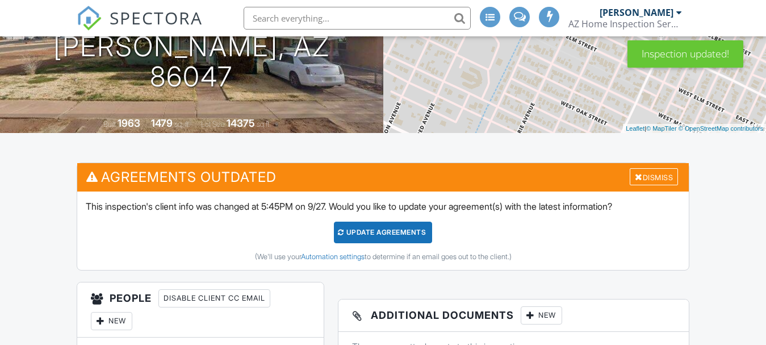
click at [416, 241] on div "Update Agreements (We'll use your Automation settings to determine if an email …" at bounding box center [383, 241] width 595 height 40
click at [417, 236] on div "Update Agreements" at bounding box center [383, 232] width 98 height 22
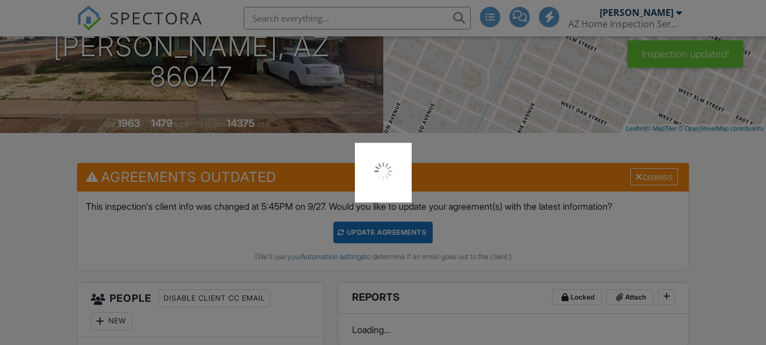
scroll to position [0, 0]
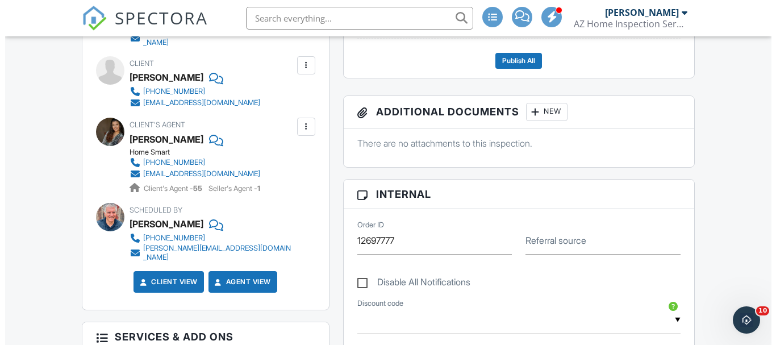
scroll to position [374, 0]
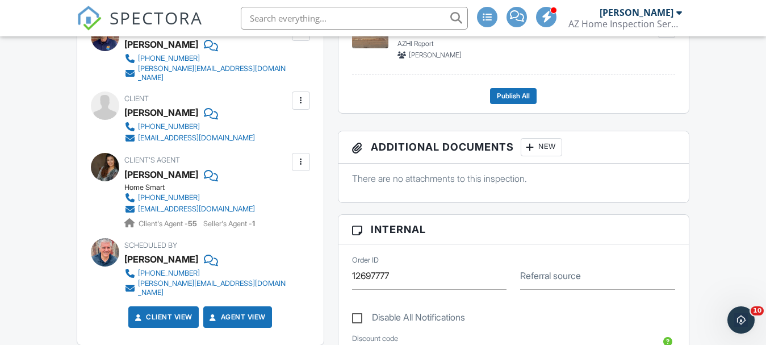
click at [306, 95] on div at bounding box center [300, 100] width 11 height 11
click at [276, 125] on li "Edit" at bounding box center [274, 135] width 58 height 28
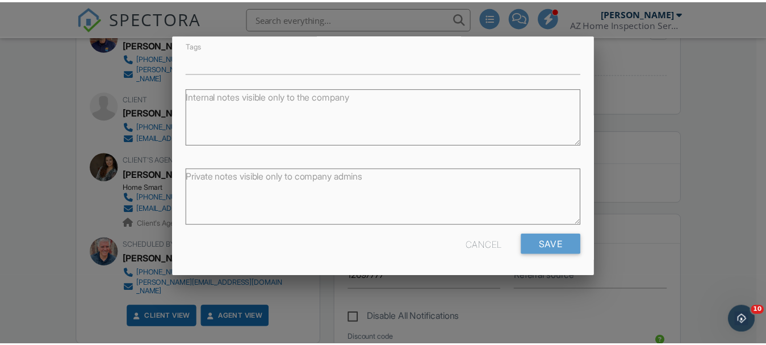
scroll to position [214, 0]
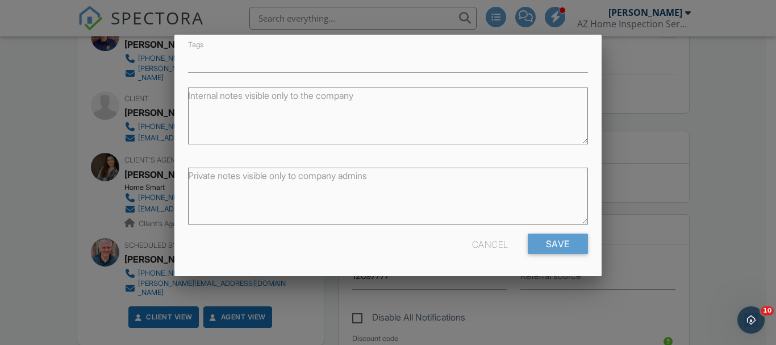
click at [661, 222] on div at bounding box center [388, 158] width 776 height 431
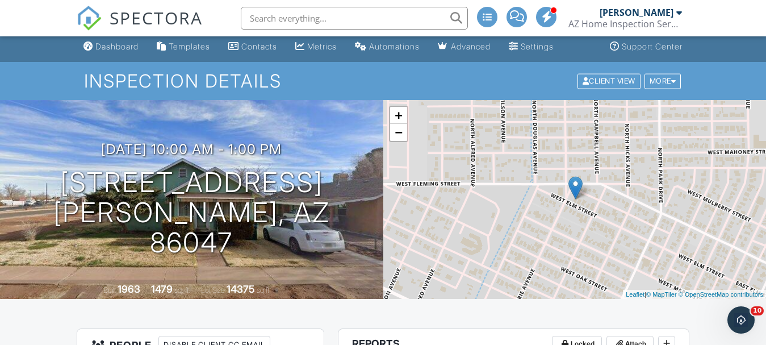
scroll to position [0, 0]
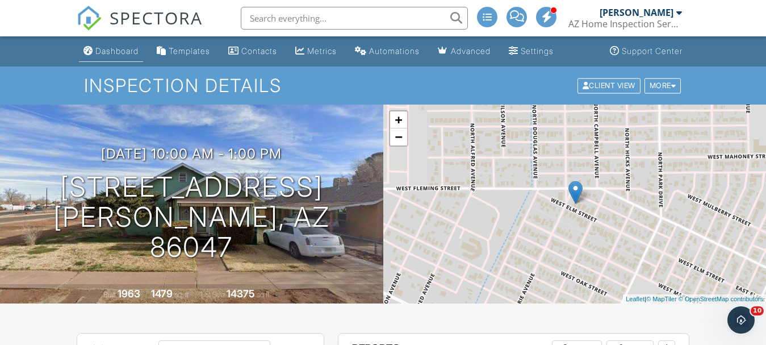
click at [128, 48] on div "Dashboard" at bounding box center [116, 51] width 43 height 10
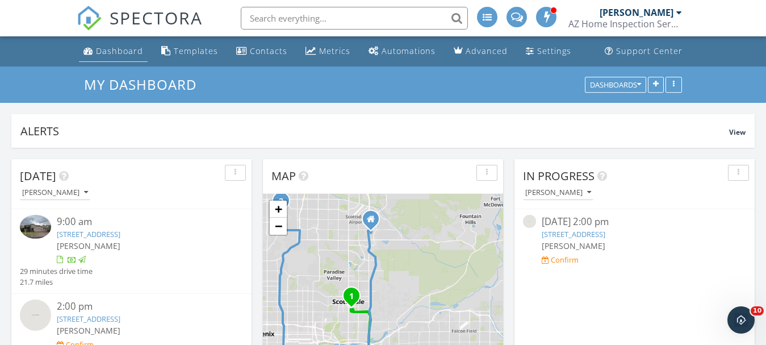
click at [120, 46] on div "Dashboard" at bounding box center [119, 50] width 47 height 11
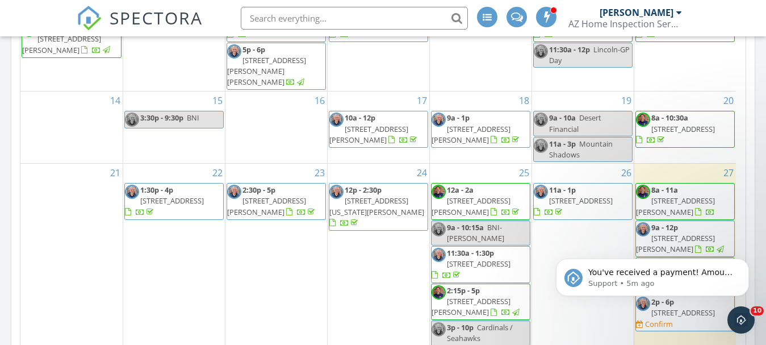
scroll to position [795, 0]
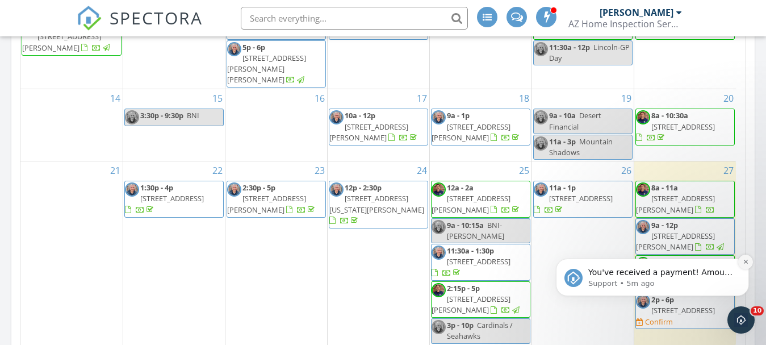
click at [747, 259] on icon "Dismiss notification" at bounding box center [746, 261] width 6 height 6
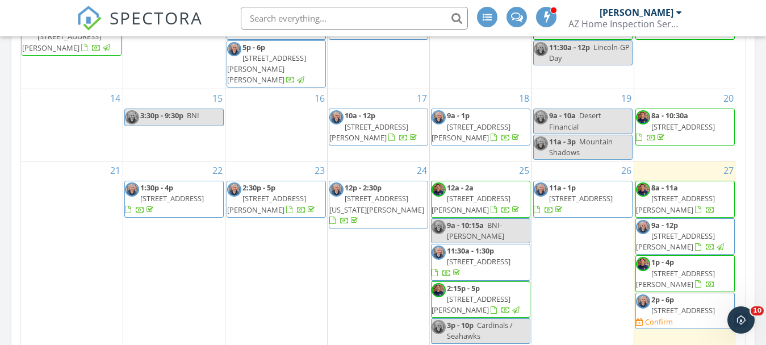
click at [668, 257] on span "1p - 4p 3567 E Chestnut Ln, Gilbert 85298" at bounding box center [685, 274] width 99 height 34
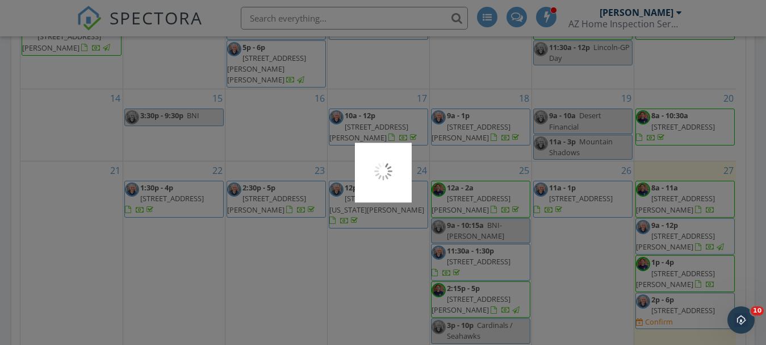
click at [668, 256] on div at bounding box center [383, 172] width 766 height 345
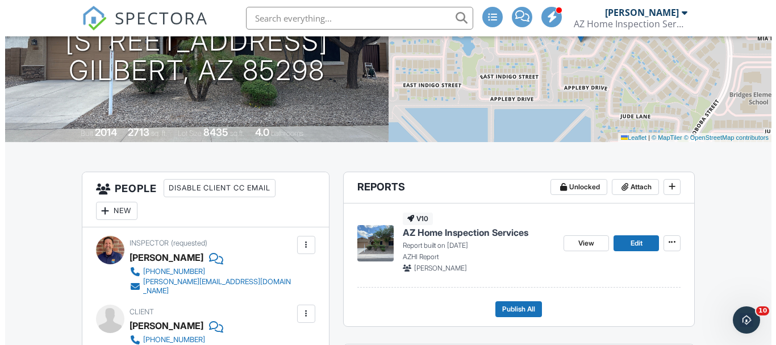
scroll to position [227, 0]
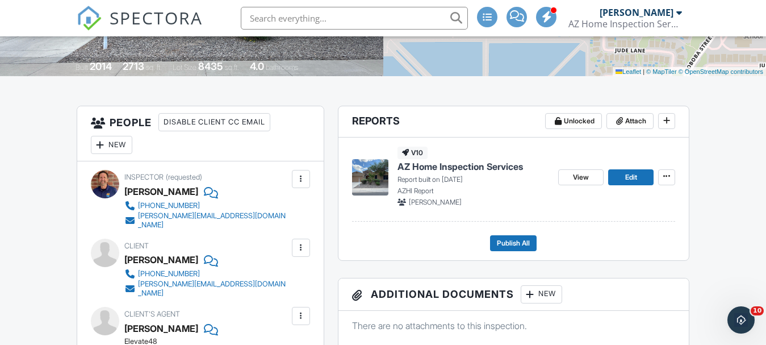
click at [536, 290] on div at bounding box center [530, 293] width 11 height 11
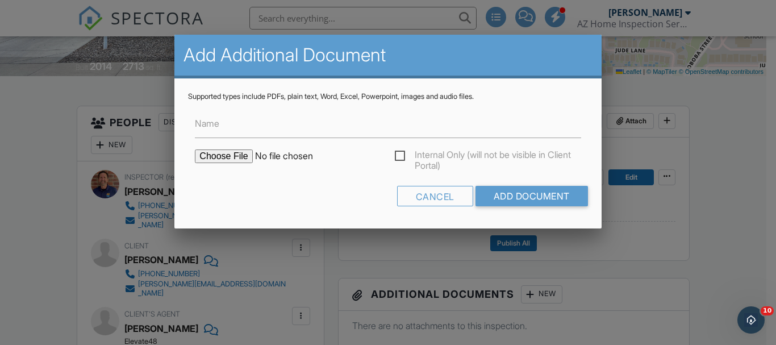
click at [227, 157] on input "file" at bounding box center [291, 156] width 193 height 14
type input "C:\fakepath\3567-E-CHESTNUT-LN-GILBERT-WIRT.pdf"
click at [243, 128] on input "Name" at bounding box center [388, 124] width 386 height 28
type input "Termite Report - WDIR"
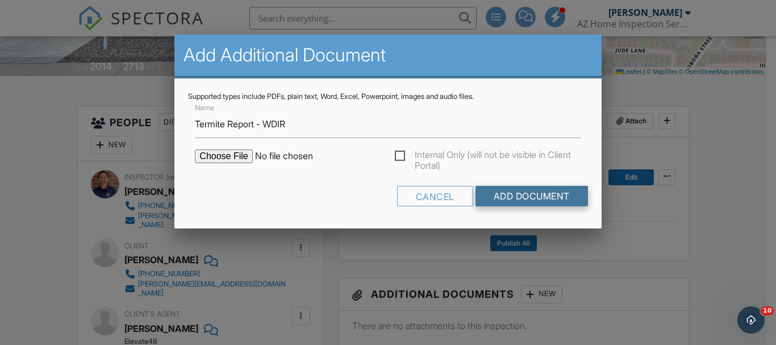
click at [543, 198] on input "Add Document" at bounding box center [531, 196] width 112 height 20
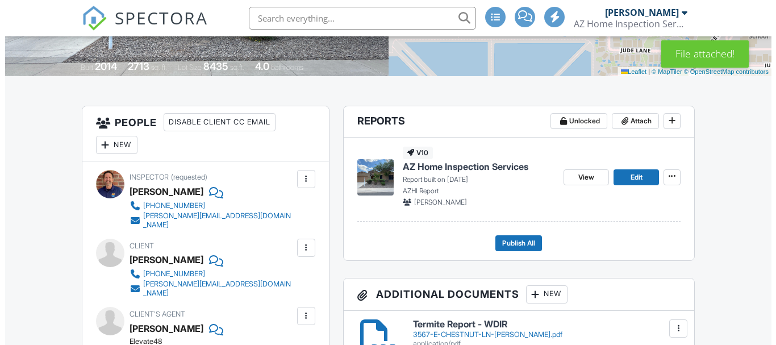
scroll to position [341, 0]
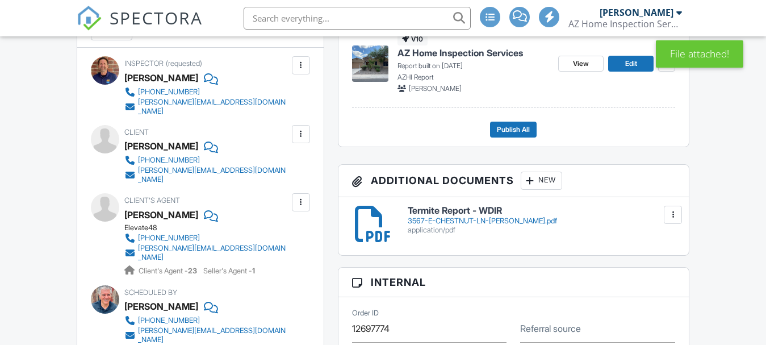
click at [539, 181] on div "New" at bounding box center [541, 180] width 41 height 18
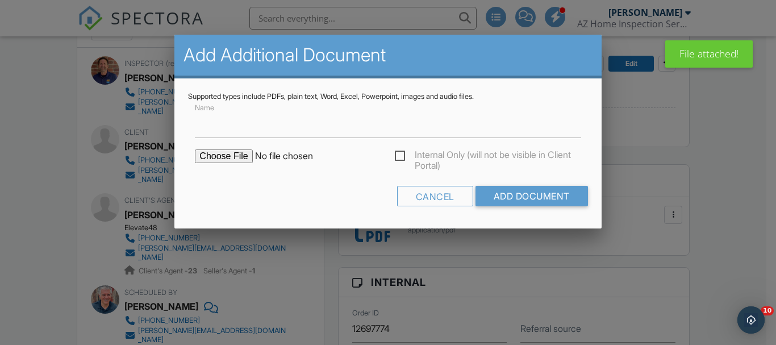
scroll to position [0, 0]
click at [204, 153] on input "file" at bounding box center [291, 156] width 193 height 14
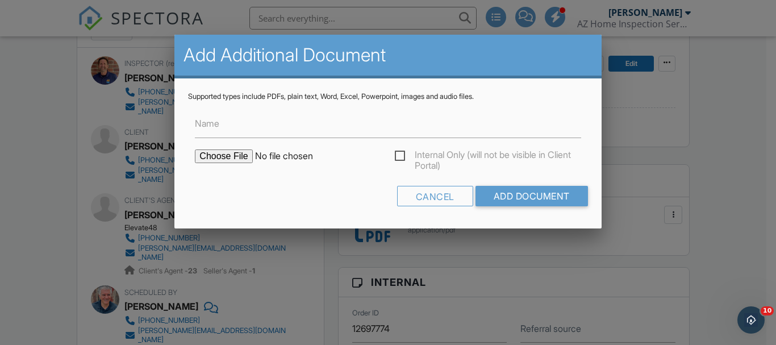
type input "C:\fakepath\90 Day Warranty Pg (1).png"
click at [309, 116] on input "Name" at bounding box center [388, 124] width 386 height 28
type input "Recall & 90 Day Warranty"
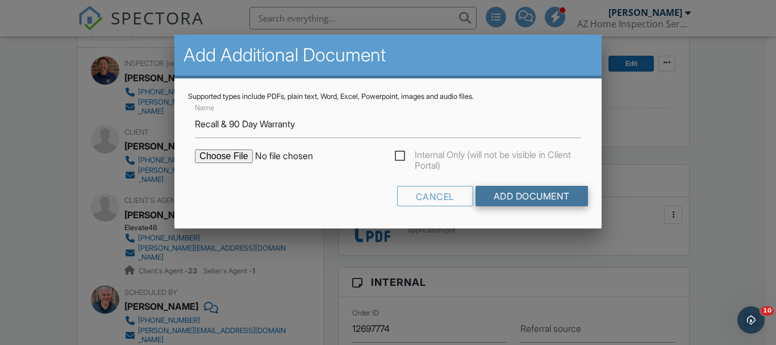
click at [568, 193] on input "Add Document" at bounding box center [531, 196] width 112 height 20
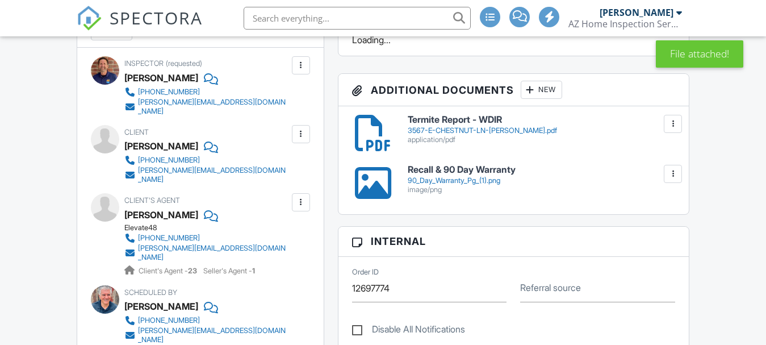
scroll to position [341, 0]
click at [545, 90] on div "New" at bounding box center [541, 90] width 41 height 18
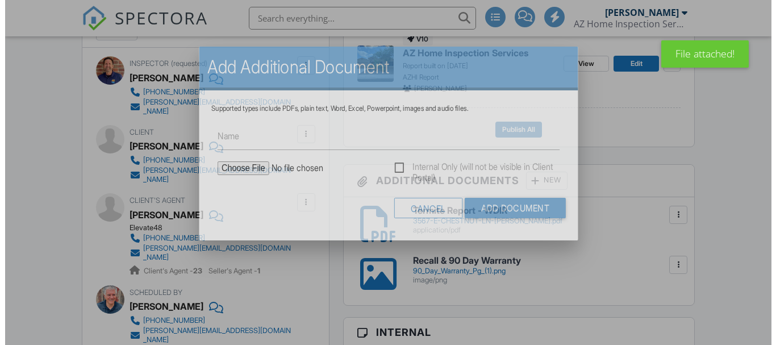
scroll to position [0, 0]
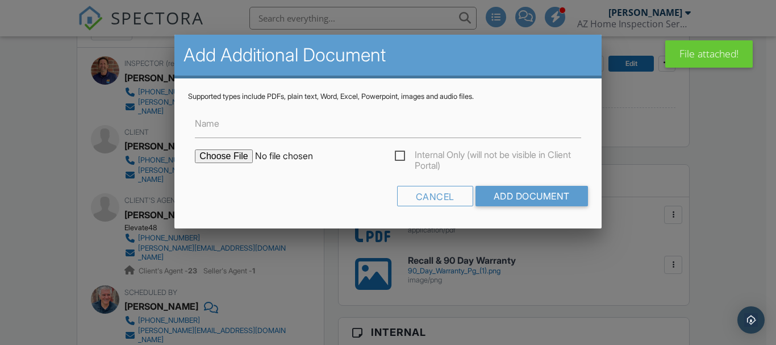
click at [219, 158] on input "file" at bounding box center [291, 156] width 193 height 14
type input "C:\fakepath\5 year roof certificate.png"
click at [369, 123] on input "Name" at bounding box center [388, 124] width 386 height 28
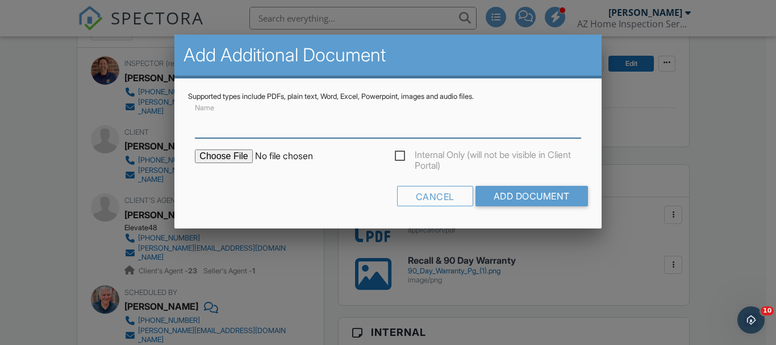
type input "5-Year Roof Protection Certificate"
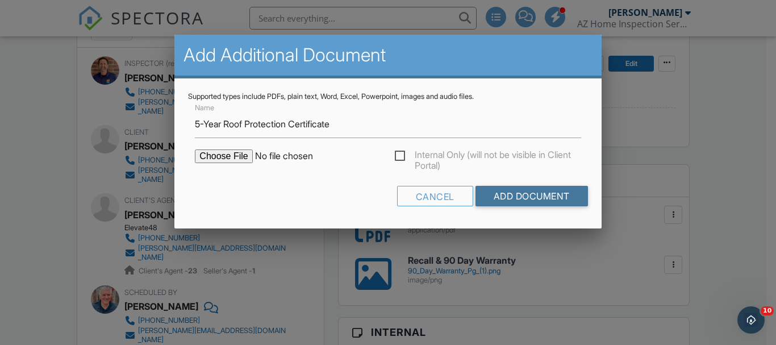
drag, startPoint x: 560, startPoint y: 198, endPoint x: 692, endPoint y: 160, distance: 136.7
click at [562, 198] on input "Add Document" at bounding box center [531, 196] width 112 height 20
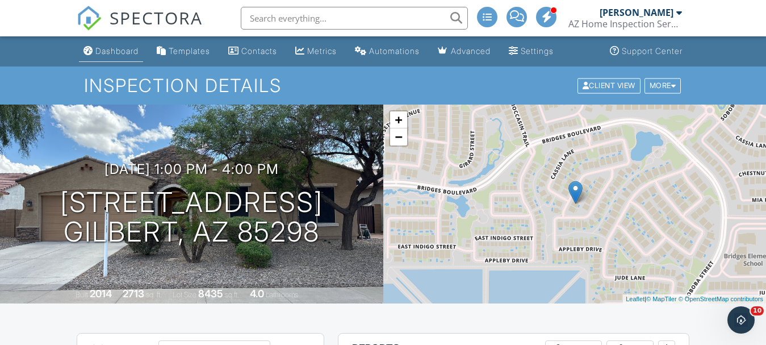
click at [122, 51] on div "Dashboard" at bounding box center [116, 51] width 43 height 10
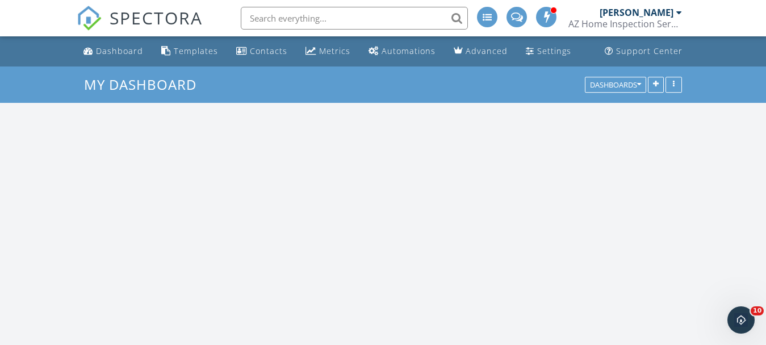
scroll to position [1053, 786]
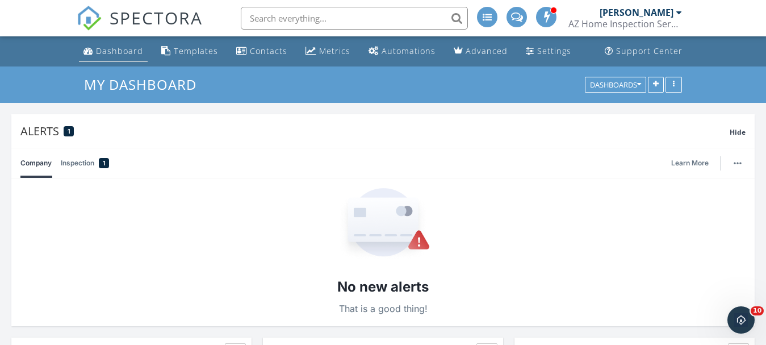
drag, startPoint x: 214, startPoint y: 131, endPoint x: 184, endPoint y: 102, distance: 41.0
click at [210, 127] on div "Alerts 1" at bounding box center [374, 130] width 709 height 15
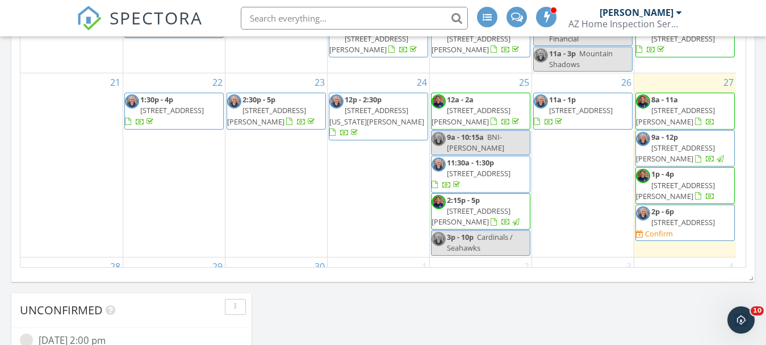
scroll to position [738, 0]
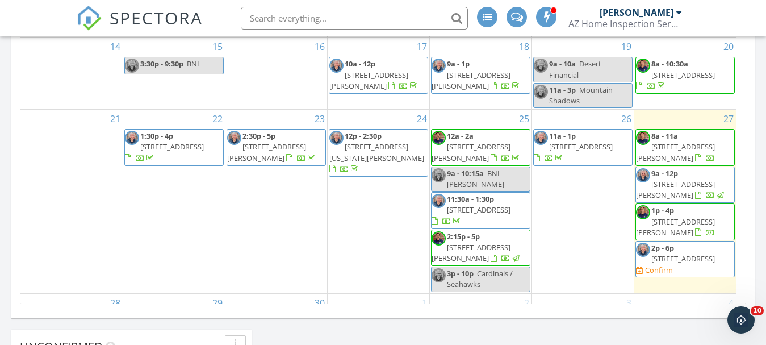
click at [683, 70] on span "[STREET_ADDRESS]" at bounding box center [683, 75] width 64 height 10
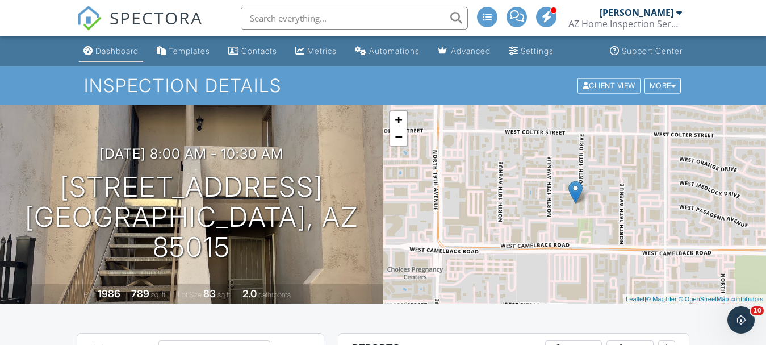
click at [125, 52] on div "Dashboard" at bounding box center [116, 51] width 43 height 10
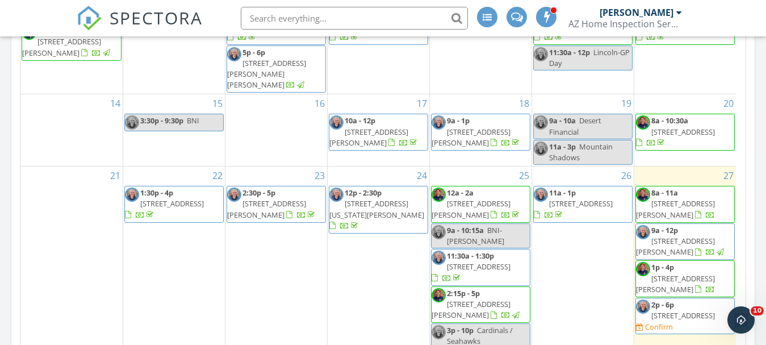
click at [706, 198] on span "[STREET_ADDRESS][PERSON_NAME]" at bounding box center [675, 208] width 79 height 21
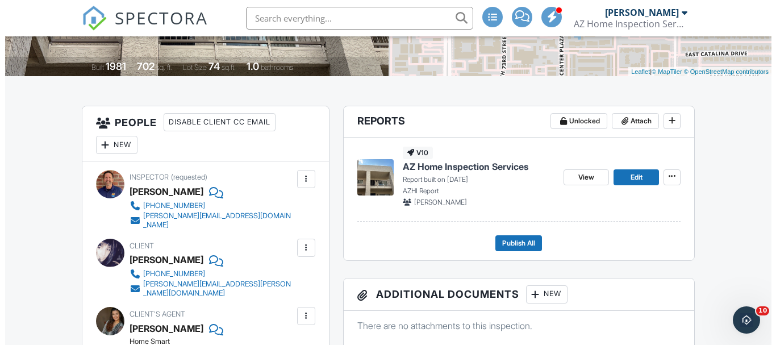
scroll to position [284, 0]
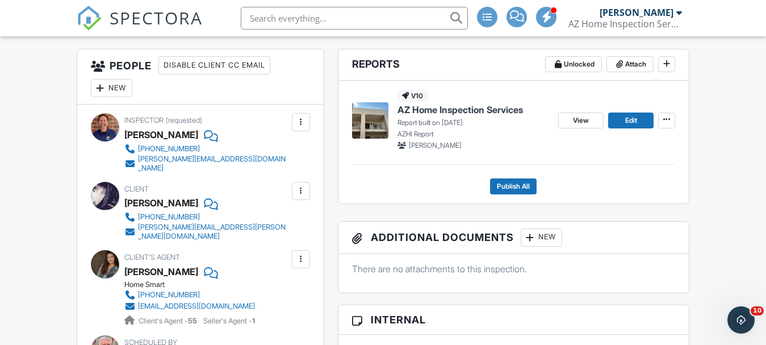
click at [546, 238] on div "New" at bounding box center [541, 237] width 41 height 18
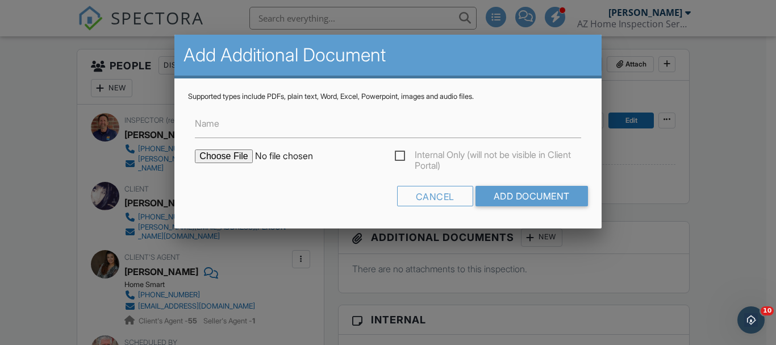
click at [225, 150] on input "file" at bounding box center [291, 156] width 193 height 14
type input "C:\fakepath\42fe8a49-d334-4686-bb24-af15cda2d6d4.pdf"
click at [246, 114] on input "Name" at bounding box center [388, 124] width 386 height 28
type input "Termite Report - WDIR"
drag, startPoint x: 549, startPoint y: 190, endPoint x: 618, endPoint y: 186, distance: 69.4
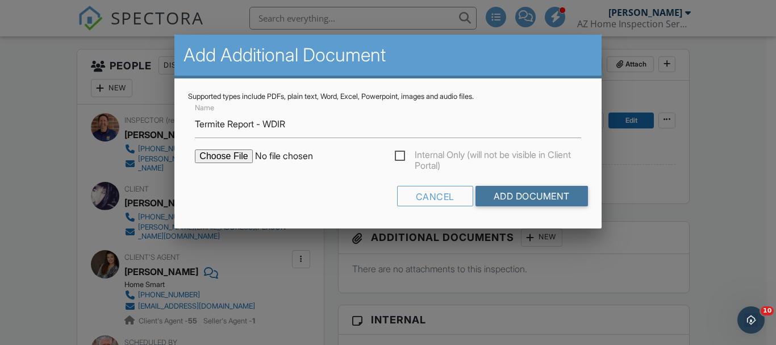
click at [553, 190] on input "Add Document" at bounding box center [531, 196] width 112 height 20
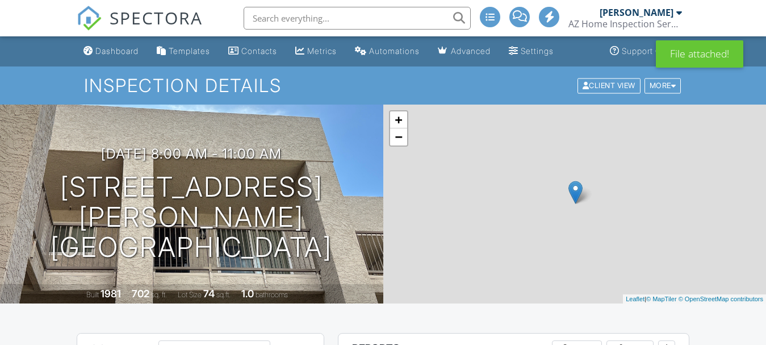
scroll to position [284, 0]
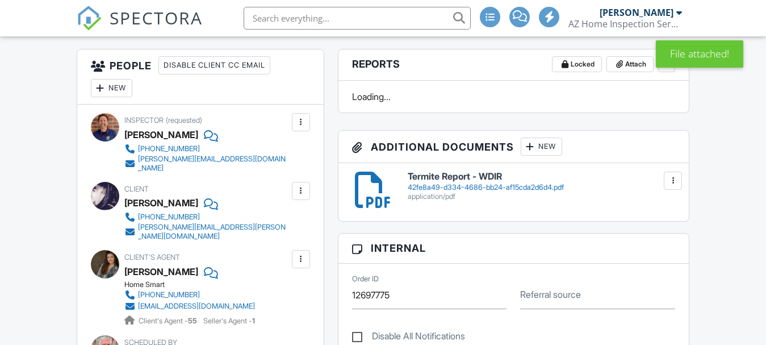
click at [549, 147] on div "New" at bounding box center [541, 146] width 41 height 18
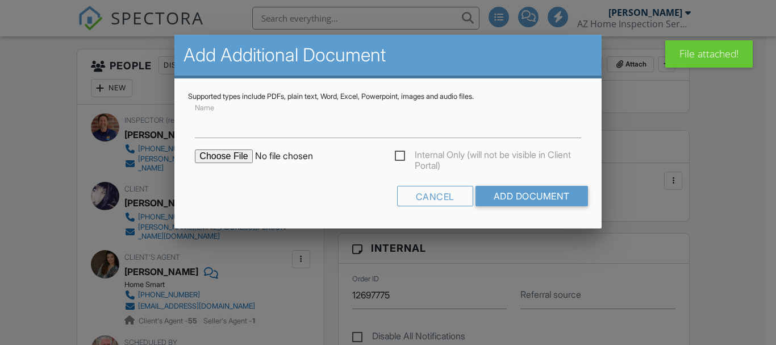
scroll to position [0, 0]
click at [208, 158] on input "file" at bounding box center [291, 156] width 193 height 14
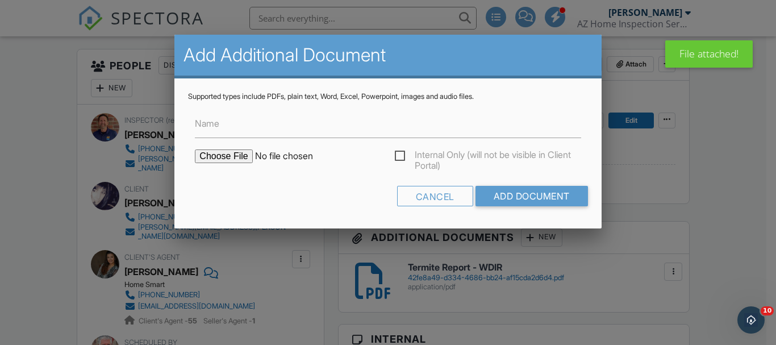
type input "C:\fakepath\90 Day Warranty Pg (1).png"
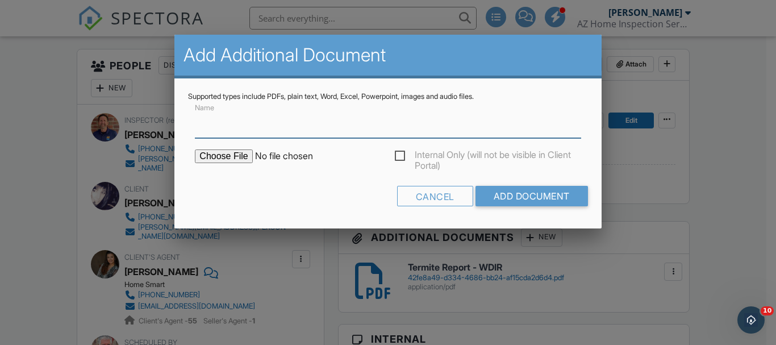
click at [265, 125] on input "Name" at bounding box center [388, 124] width 386 height 28
type input "Recall & 90 Day Warranty"
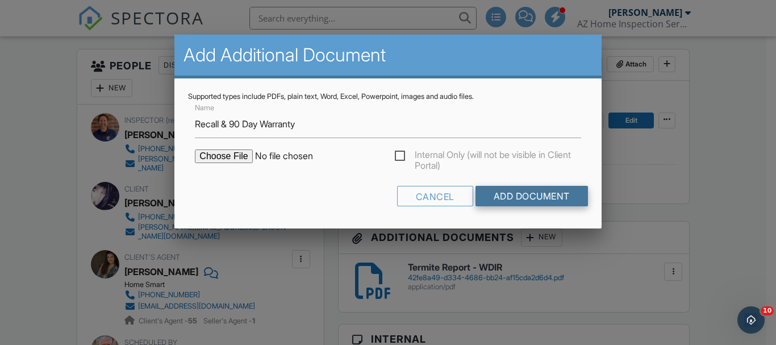
click at [521, 187] on input "Add Document" at bounding box center [531, 196] width 112 height 20
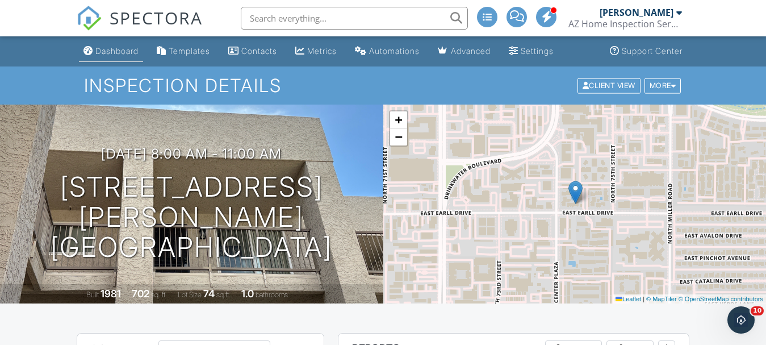
click at [133, 53] on div "Dashboard" at bounding box center [116, 51] width 43 height 10
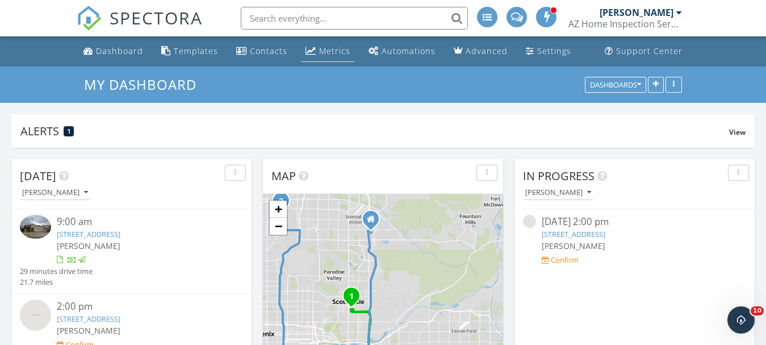
click at [325, 49] on div "Metrics" at bounding box center [334, 50] width 31 height 11
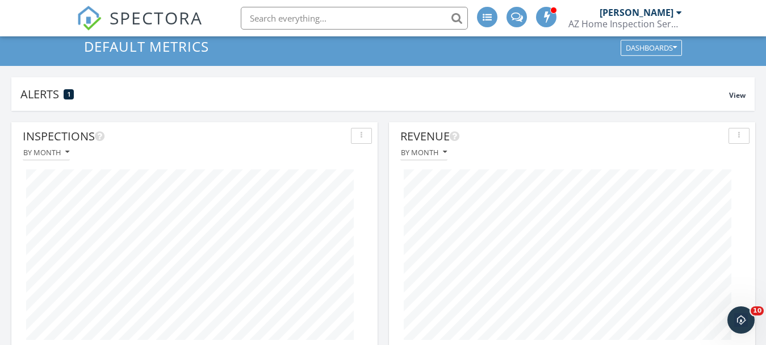
scroll to position [57, 0]
